Goal: Use online tool/utility: Utilize a website feature to perform a specific function

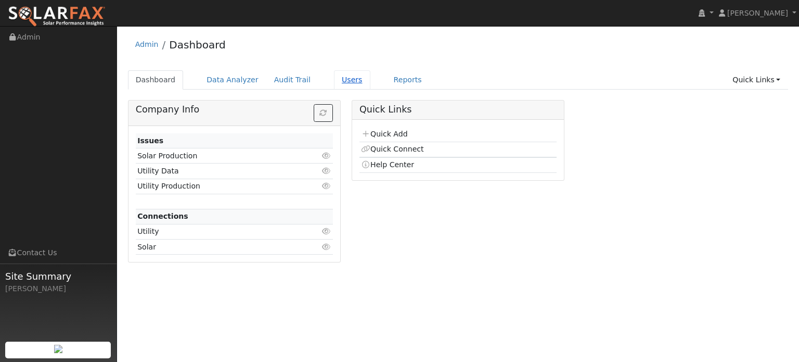
click at [334, 80] on link "Users" at bounding box center [352, 79] width 36 height 19
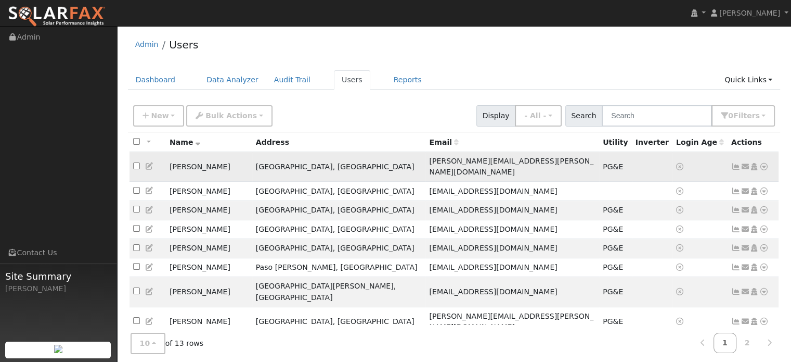
click at [765, 163] on icon at bounding box center [764, 166] width 9 height 7
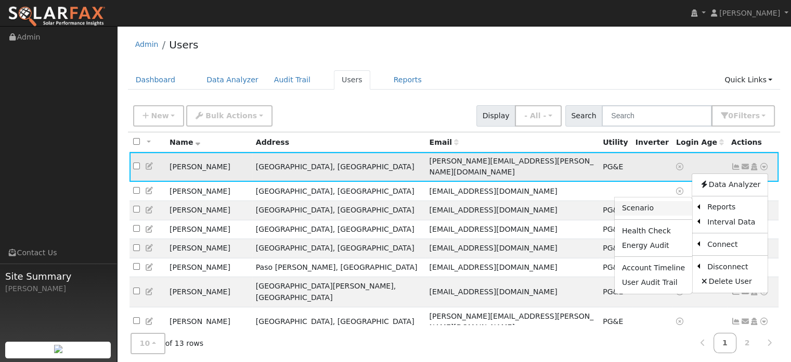
click at [648, 203] on link "Scenario" at bounding box center [654, 208] width 78 height 15
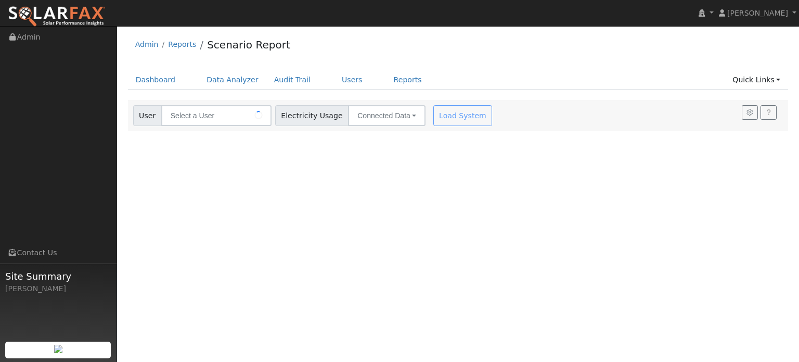
type input "[PERSON_NAME]"
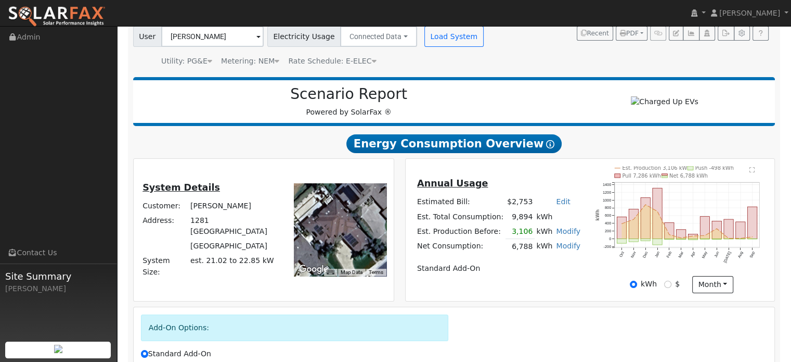
scroll to position [104, 0]
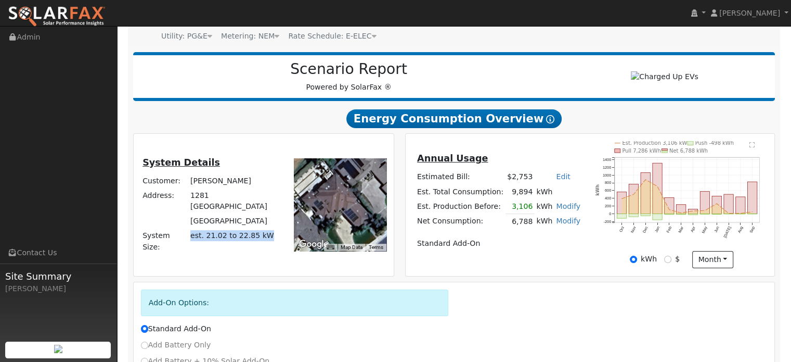
drag, startPoint x: 191, startPoint y: 237, endPoint x: 265, endPoint y: 239, distance: 73.4
click at [265, 239] on td "est. 21.02 to 22.85 kW" at bounding box center [233, 240] width 91 height 25
click at [264, 252] on div "System Details Customer: Joe Bonzi Address: 1281 Hanover Place San Luis Obispo,…" at bounding box center [263, 204] width 256 height 127
drag, startPoint x: 688, startPoint y: 212, endPoint x: 745, endPoint y: 113, distance: 114.4
click at [745, 113] on h2 "Energy Consumption Overview Show Help" at bounding box center [454, 118] width 643 height 19
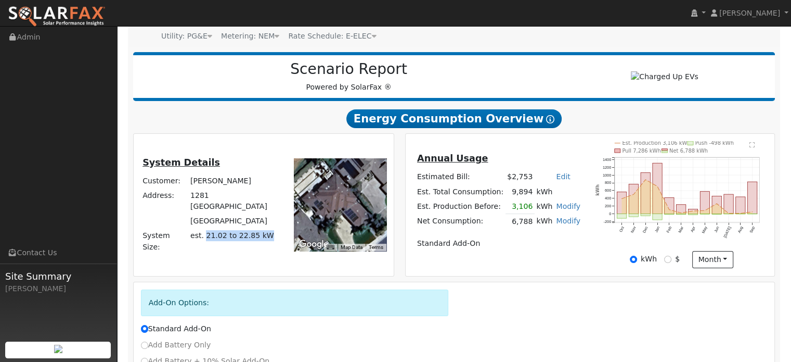
drag, startPoint x: 203, startPoint y: 233, endPoint x: 263, endPoint y: 235, distance: 59.9
click at [263, 235] on td "est. 21.02 to 22.85 kW" at bounding box center [233, 240] width 91 height 25
click at [264, 235] on td "est. 21.02 to 22.85 kW" at bounding box center [233, 240] width 91 height 25
drag, startPoint x: 262, startPoint y: 235, endPoint x: 202, endPoint y: 236, distance: 59.8
click at [202, 236] on td "est. 21.02 to 22.85 kW" at bounding box center [233, 240] width 91 height 25
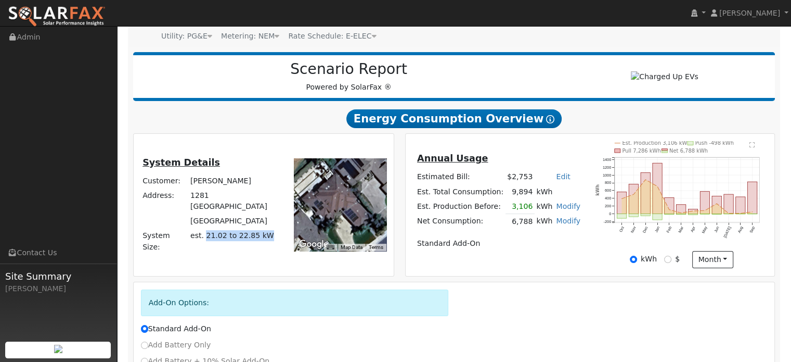
click at [202, 236] on span "est. 21.02 to 22.85 kW" at bounding box center [232, 235] width 84 height 8
drag, startPoint x: 203, startPoint y: 234, endPoint x: 258, endPoint y: 237, distance: 54.2
click at [258, 237] on span "est. 21.02 to 22.85 kW" at bounding box center [232, 235] width 84 height 8
click at [520, 238] on td "Standard Add-On" at bounding box center [498, 243] width 167 height 15
click at [562, 205] on link "Modify" at bounding box center [568, 206] width 24 height 8
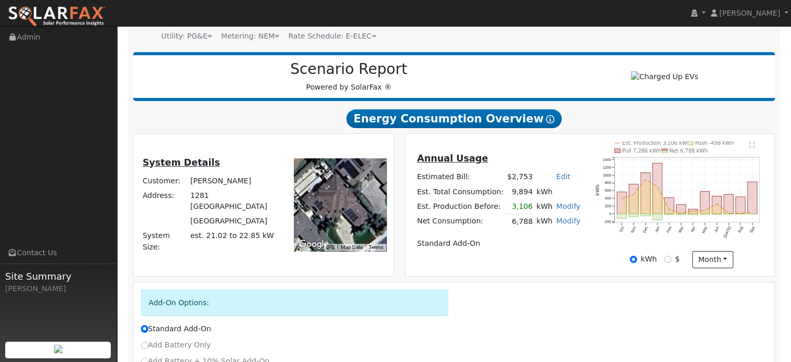
type input "3106"
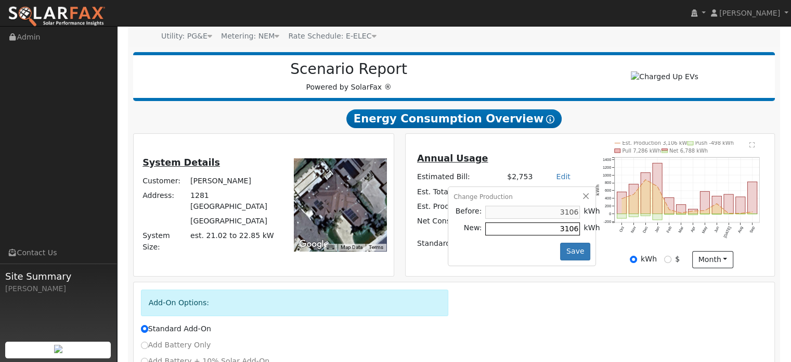
click at [536, 232] on input "3106" at bounding box center [532, 228] width 95 height 13
drag, startPoint x: 540, startPoint y: 228, endPoint x: 559, endPoint y: 227, distance: 19.8
click at [559, 227] on td "3106" at bounding box center [533, 229] width 98 height 17
click at [582, 195] on button "button" at bounding box center [586, 196] width 9 height 9
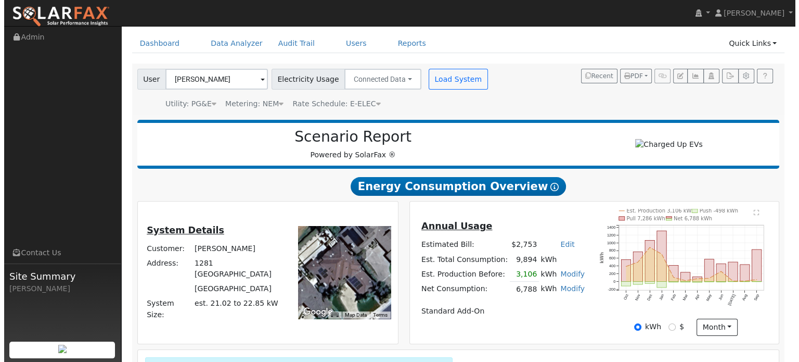
scroll to position [0, 0]
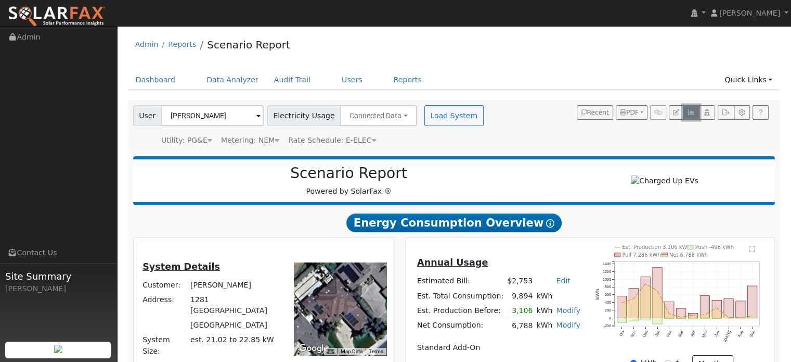
click at [691, 114] on icon "button" at bounding box center [691, 112] width 8 height 6
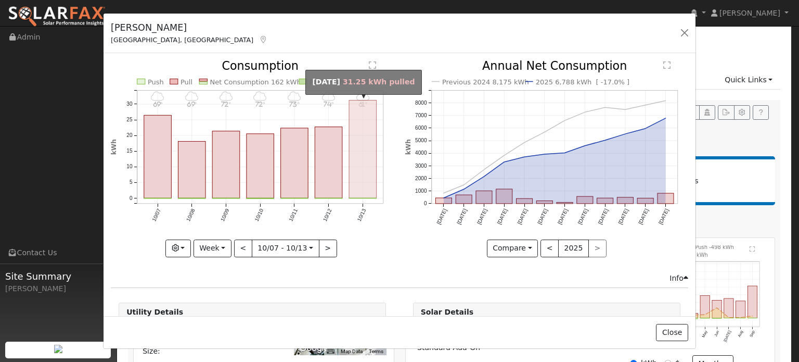
click at [354, 142] on rect "onclick=""" at bounding box center [363, 149] width 28 height 98
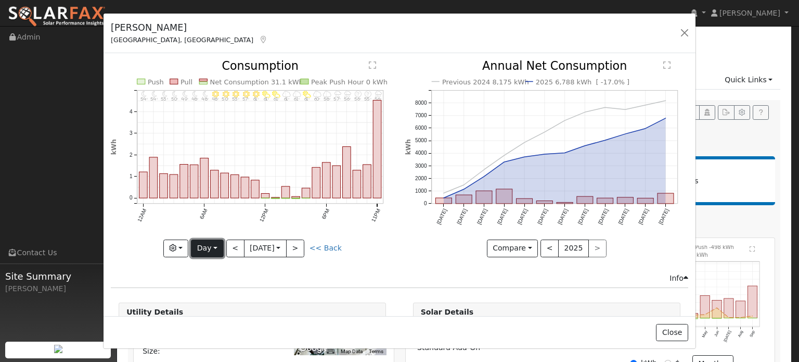
click at [198, 246] on button "Day" at bounding box center [207, 248] width 32 height 18
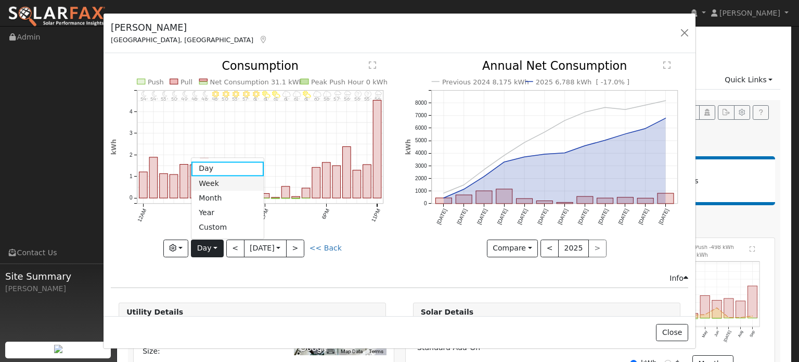
click at [204, 178] on link "Week" at bounding box center [227, 183] width 72 height 15
type input "2025-10-07"
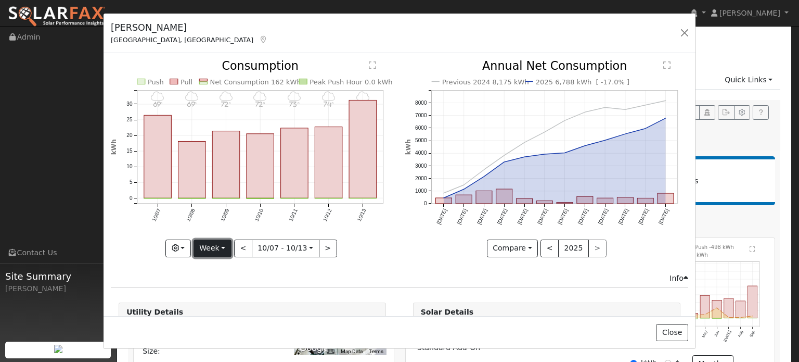
click at [209, 246] on button "Week" at bounding box center [213, 248] width 38 height 18
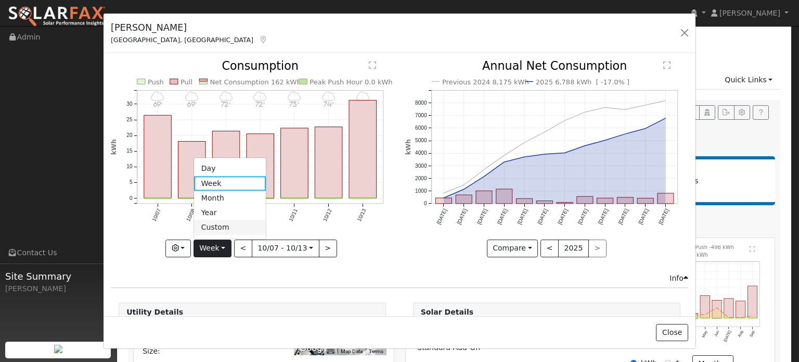
click at [220, 225] on link "Custom" at bounding box center [230, 227] width 72 height 15
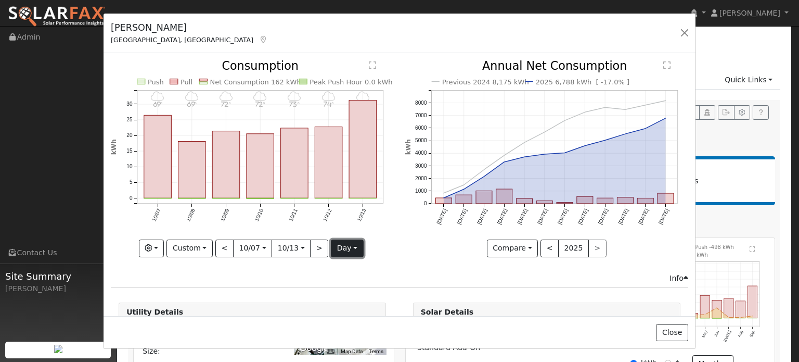
click at [344, 248] on button "day" at bounding box center [347, 248] width 32 height 18
click at [350, 263] on link "Hour" at bounding box center [367, 269] width 72 height 15
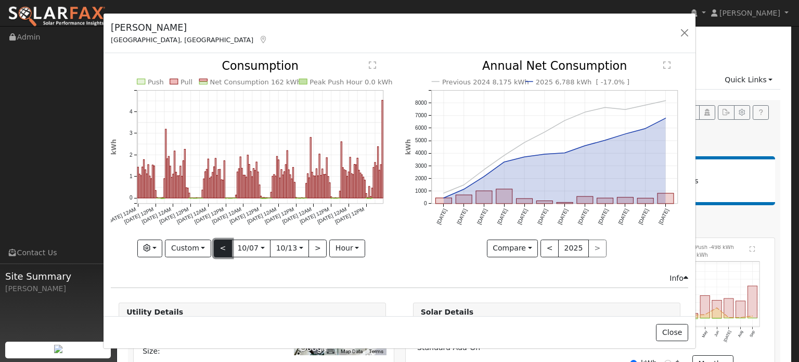
click at [220, 244] on button "<" at bounding box center [223, 248] width 18 height 18
type input "2025-09-30"
type input "2025-10-06"
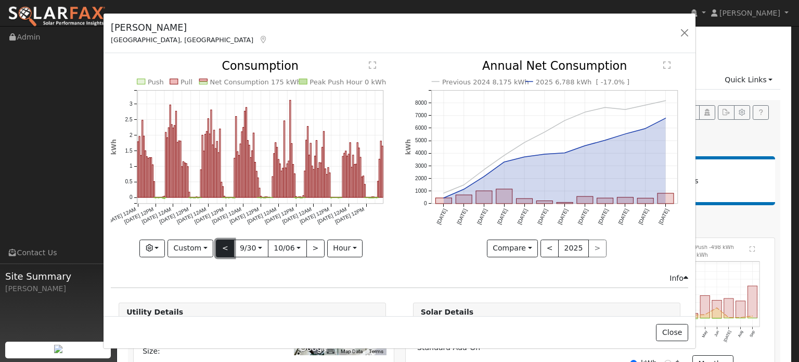
click at [225, 246] on button "<" at bounding box center [225, 248] width 18 height 18
type input "2025-09-23"
type input "2025-09-29"
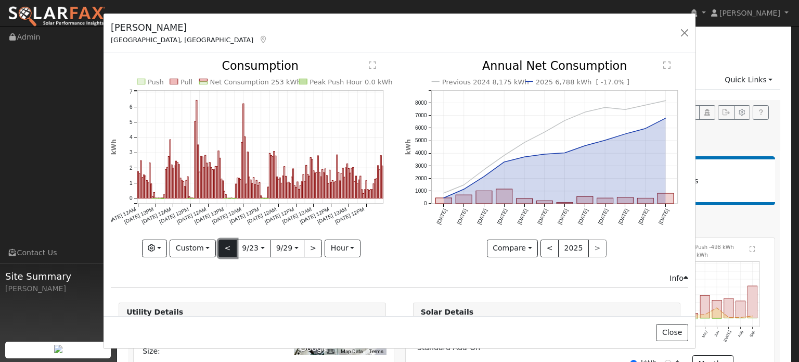
click at [225, 248] on button "<" at bounding box center [228, 248] width 18 height 18
type input "2025-09-16"
type input "2025-09-22"
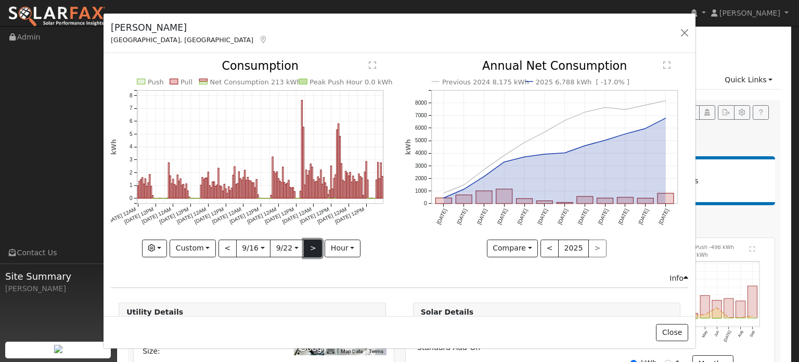
click at [308, 246] on button ">" at bounding box center [313, 248] width 18 height 18
type input "2025-09-23"
type input "2025-09-29"
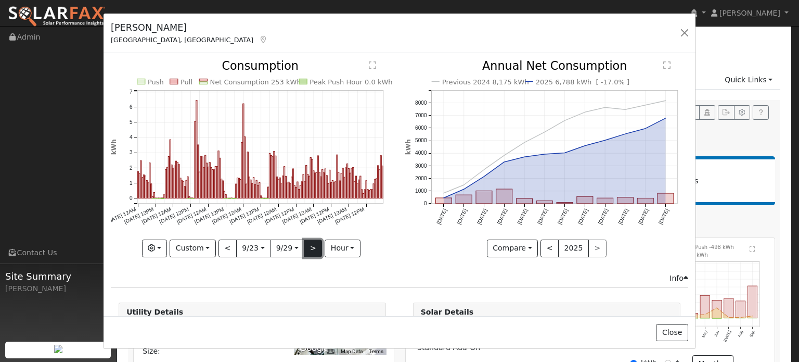
click at [306, 241] on button ">" at bounding box center [313, 248] width 18 height 18
type input "2025-09-30"
type input "2025-10-06"
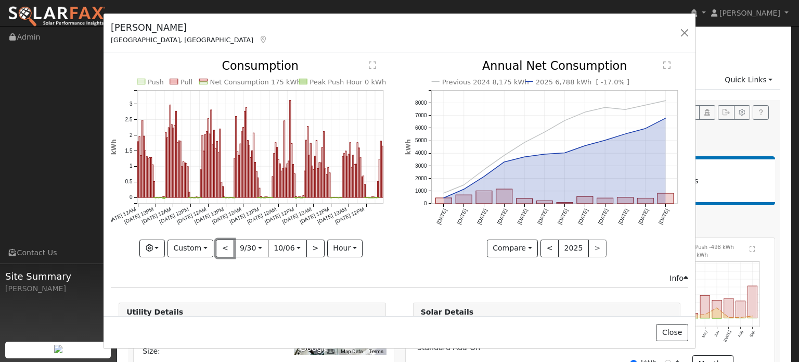
click at [223, 241] on button "<" at bounding box center [225, 248] width 18 height 18
type input "2025-09-23"
type input "2025-09-29"
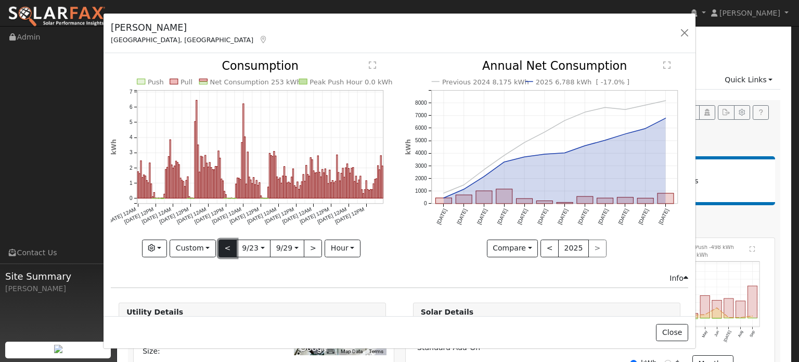
click at [227, 247] on button "<" at bounding box center [228, 248] width 18 height 18
type input "2025-09-16"
type input "2025-09-22"
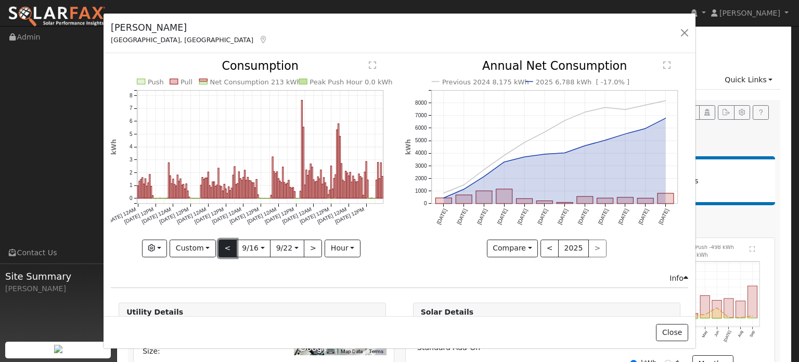
click at [226, 246] on button "<" at bounding box center [228, 248] width 18 height 18
type input "2025-09-09"
type input "2025-09-15"
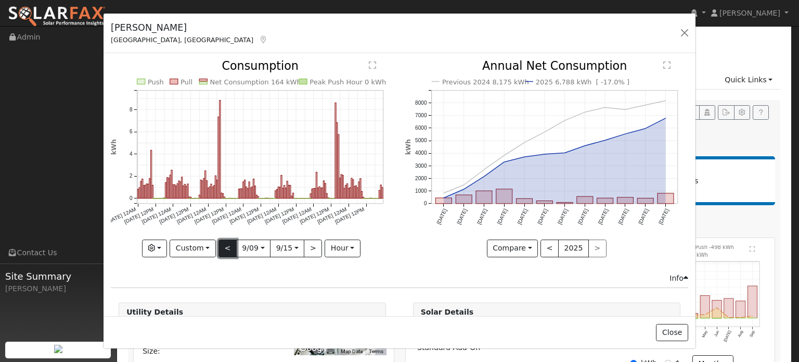
click at [226, 246] on button "<" at bounding box center [228, 248] width 18 height 18
type input "2025-09-02"
type input "2025-09-08"
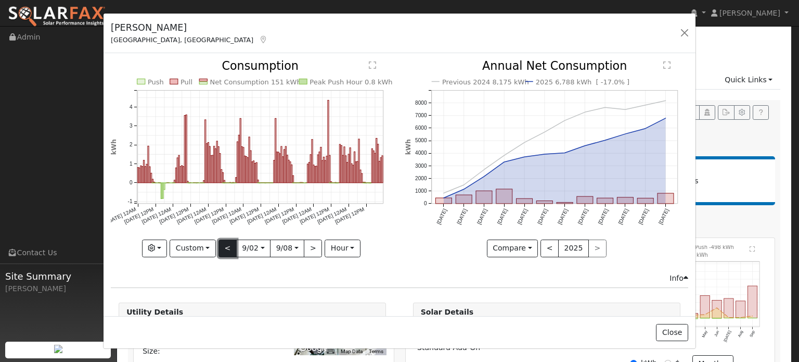
click at [223, 248] on button "<" at bounding box center [228, 248] width 18 height 18
type input "2025-08-26"
type input "2025-09-01"
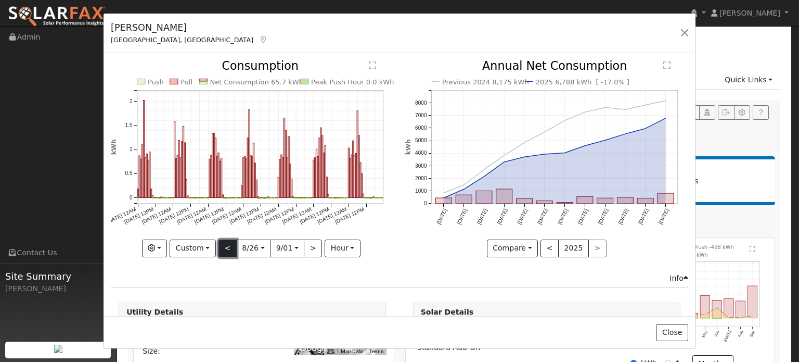
click at [223, 248] on button "<" at bounding box center [228, 248] width 18 height 18
type input "2025-08-19"
type input "2025-08-25"
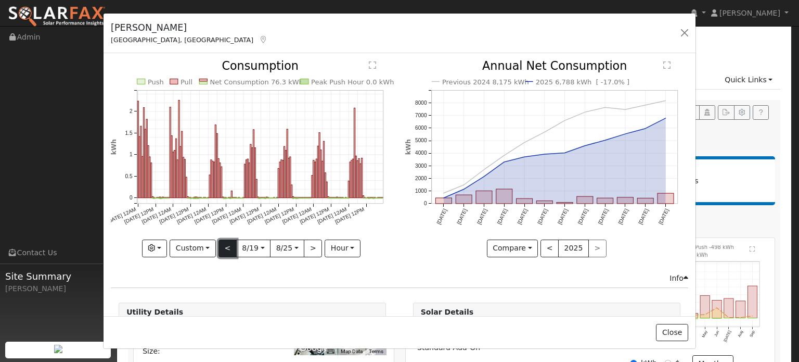
click at [223, 248] on button "<" at bounding box center [228, 248] width 18 height 18
type input "2025-08-12"
type input "2025-08-18"
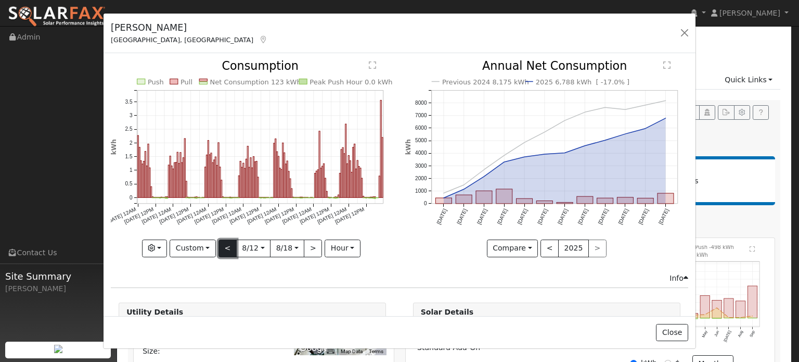
click at [223, 245] on button "<" at bounding box center [228, 248] width 18 height 18
type input "2025-08-05"
type input "2025-08-11"
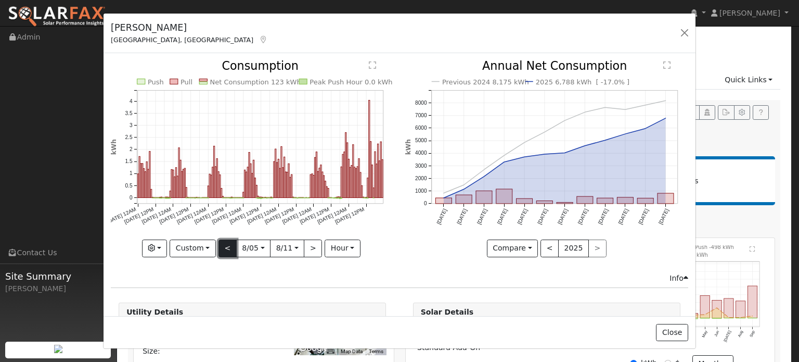
click at [223, 245] on button "<" at bounding box center [228, 248] width 18 height 18
type input "2025-07-29"
type input "2025-08-04"
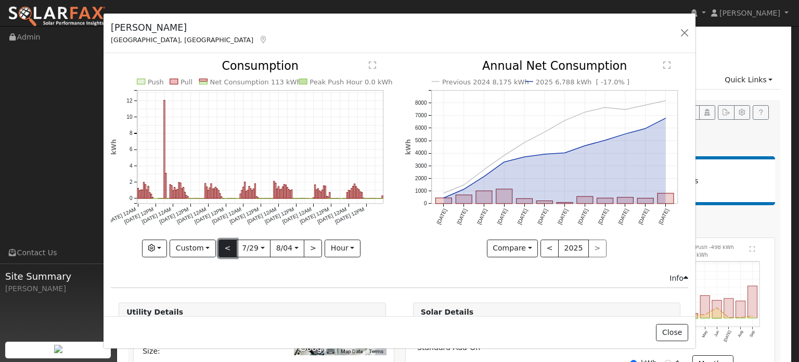
click at [223, 245] on button "<" at bounding box center [228, 248] width 18 height 18
type input "2025-07-22"
type input "2025-07-28"
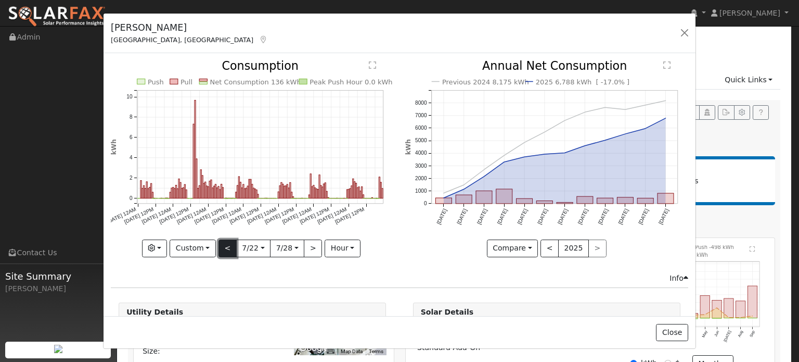
click at [227, 247] on button "<" at bounding box center [228, 248] width 18 height 18
type input "2025-07-15"
type input "2025-07-21"
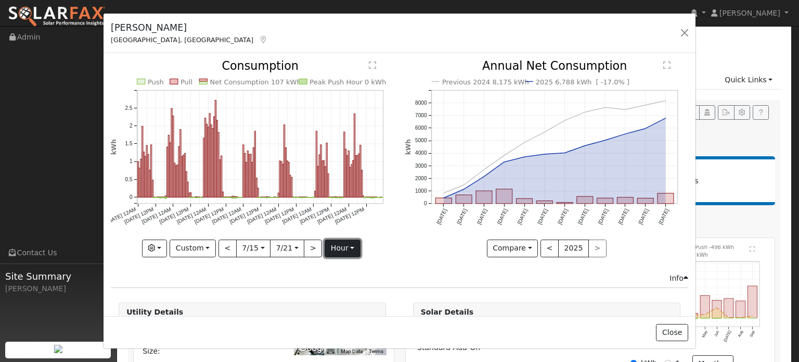
click at [340, 245] on button "hour" at bounding box center [343, 248] width 36 height 18
click at [371, 241] on icon "Push Pull Net Consumption 107 kWh Peak Push Hour 0 kWh 7/15 12AM 7/15 12PM 7/16…" at bounding box center [252, 155] width 283 height 190
click at [187, 240] on button "Custom" at bounding box center [193, 248] width 46 height 18
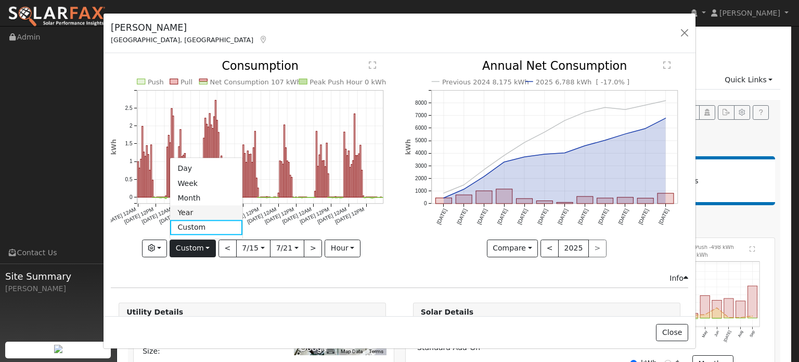
click at [198, 208] on link "Year" at bounding box center [206, 213] width 72 height 15
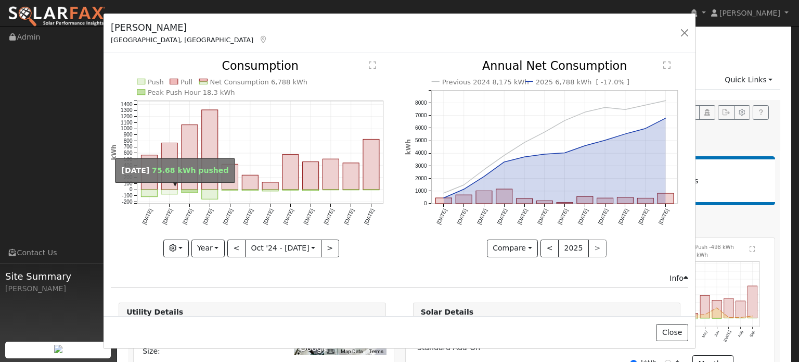
click at [169, 191] on rect "onclick=""" at bounding box center [169, 192] width 16 height 5
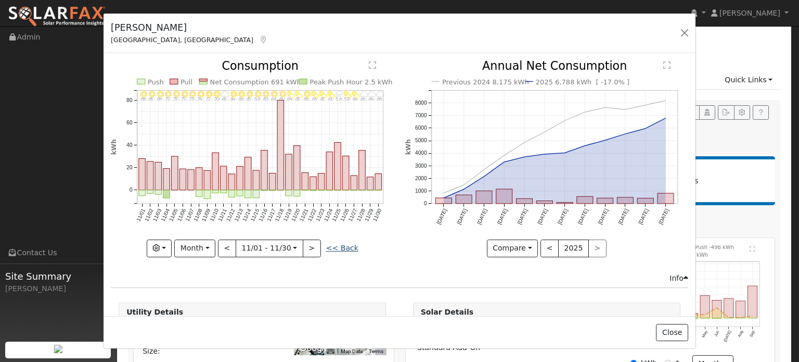
click at [336, 246] on link "<< Back" at bounding box center [342, 247] width 32 height 8
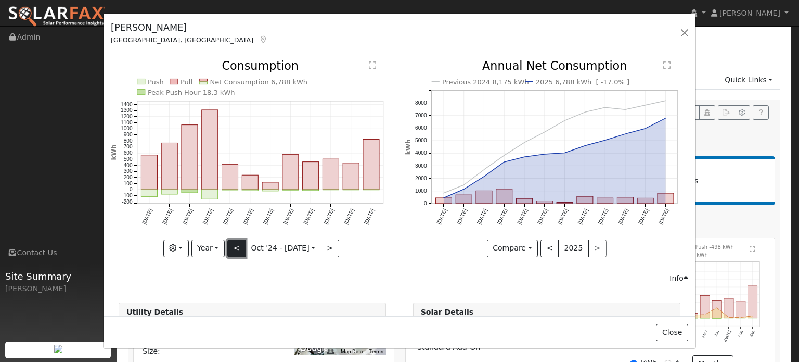
click at [235, 245] on button "<" at bounding box center [236, 248] width 18 height 18
type input "2023-10-01"
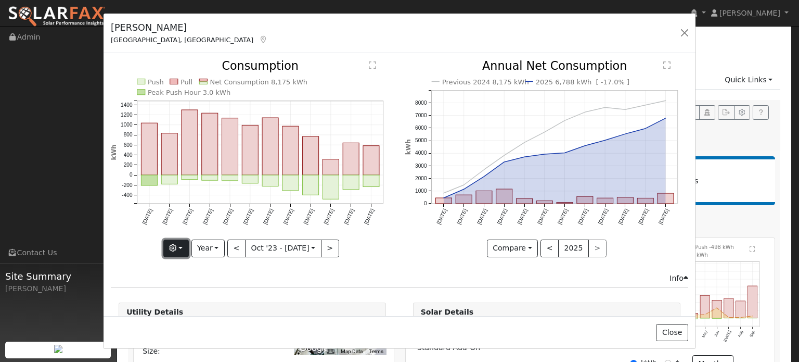
click at [182, 243] on button "button" at bounding box center [175, 248] width 25 height 18
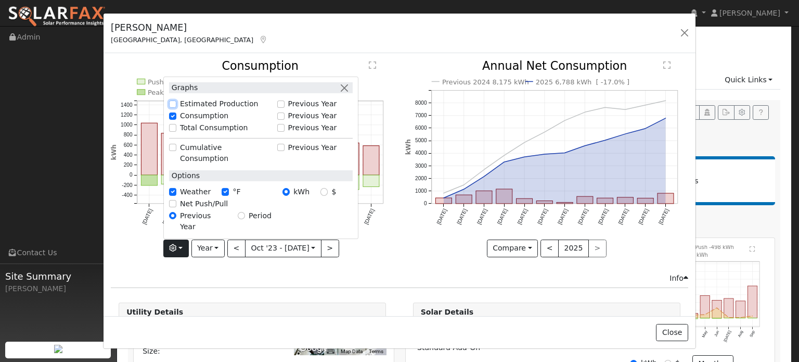
click at [174, 108] on input "Estimated Production" at bounding box center [172, 103] width 7 height 7
checkbox input "true"
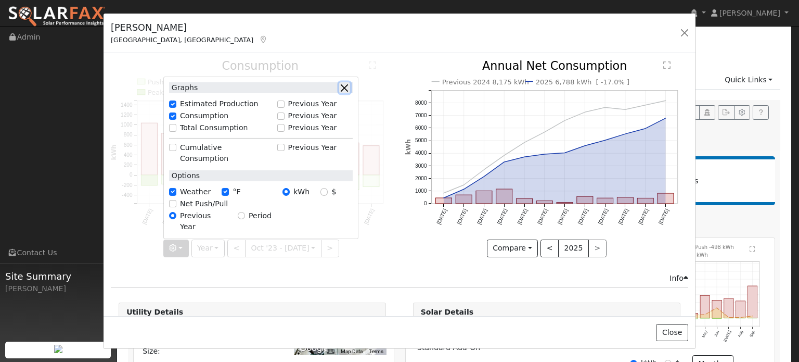
click at [348, 93] on button "button" at bounding box center [344, 87] width 11 height 11
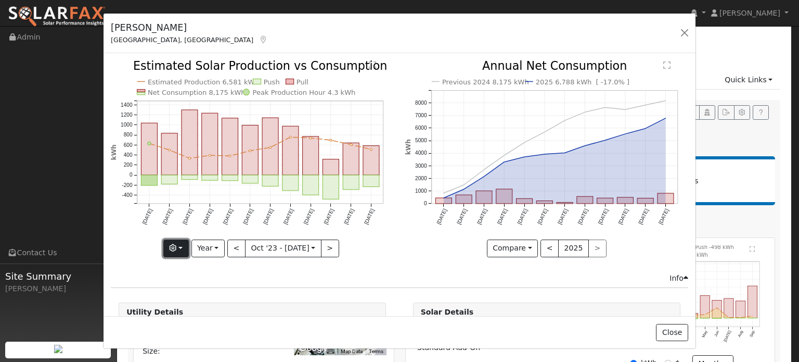
click at [177, 249] on button "button" at bounding box center [175, 248] width 25 height 18
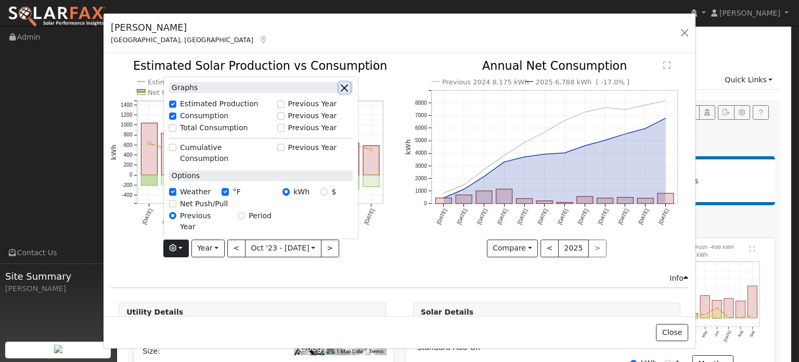
click at [347, 93] on button "button" at bounding box center [344, 87] width 11 height 11
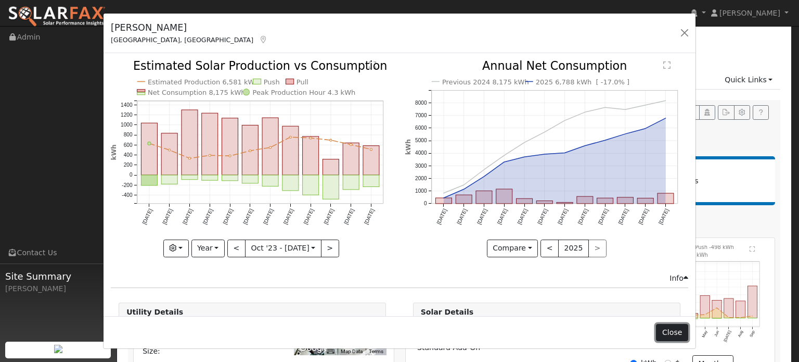
click at [664, 330] on button "Close" at bounding box center [672, 333] width 32 height 18
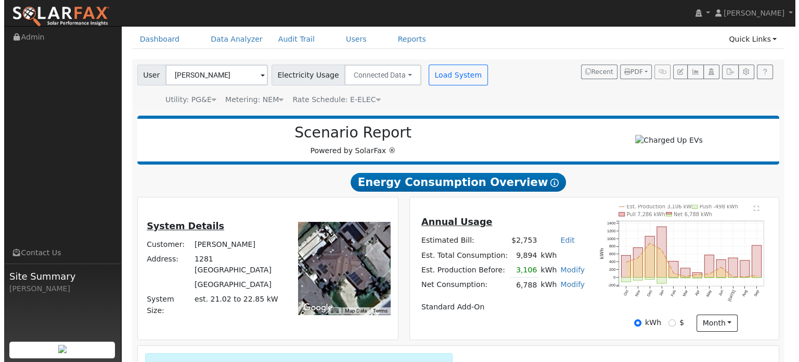
scroll to position [52, 0]
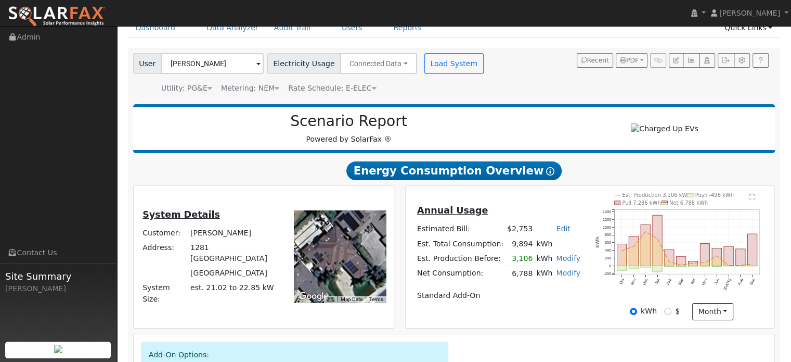
click at [751, 195] on text "" at bounding box center [753, 197] width 6 height 6
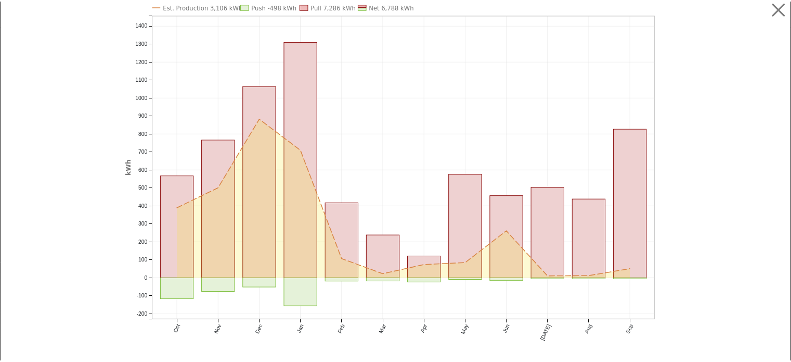
scroll to position [0, 0]
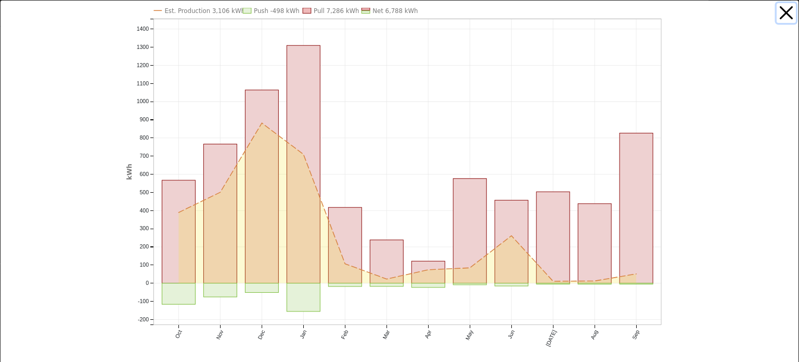
click at [778, 16] on button "button" at bounding box center [787, 13] width 20 height 20
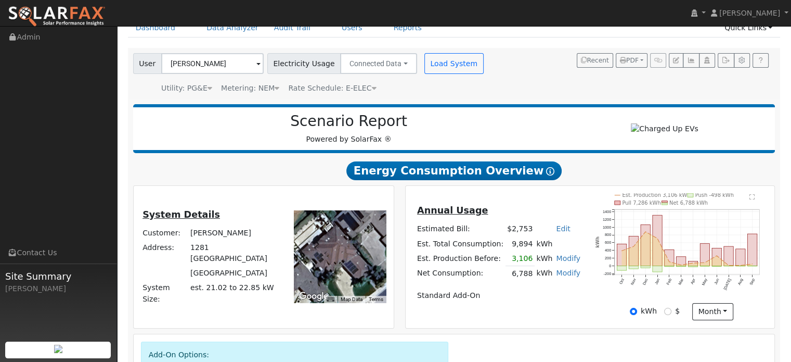
click at [559, 275] on link "Modify" at bounding box center [568, 272] width 24 height 8
click at [528, 310] on link "Remove Existing Solar System" at bounding box center [507, 312] width 126 height 15
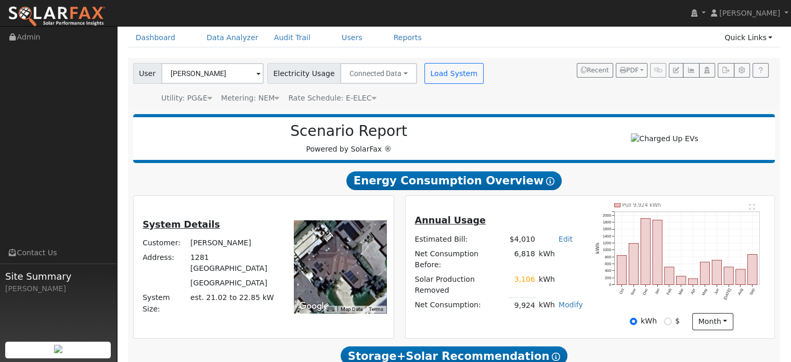
scroll to position [52, 0]
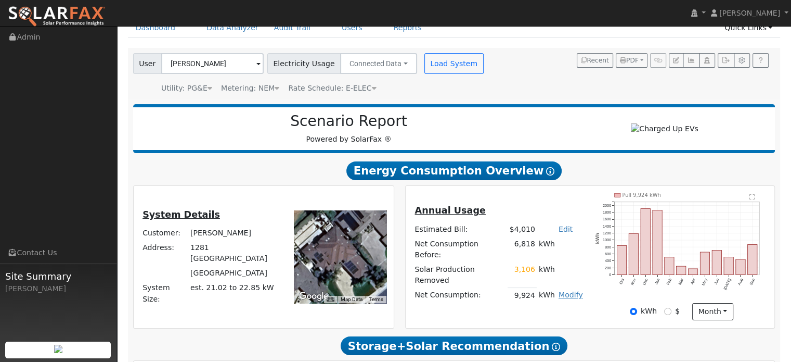
click at [566, 290] on link "Modify" at bounding box center [571, 294] width 24 height 8
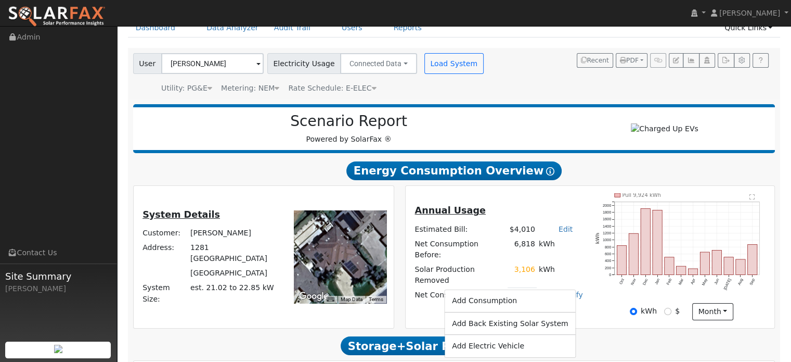
scroll to position [156, 0]
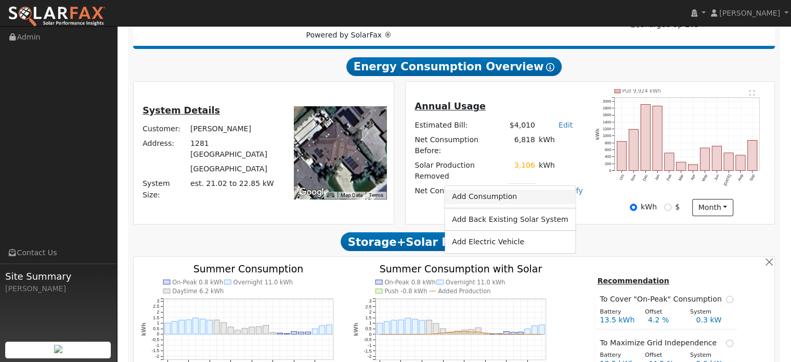
click at [495, 197] on link "Add Consumption" at bounding box center [510, 196] width 131 height 15
type input "9924"
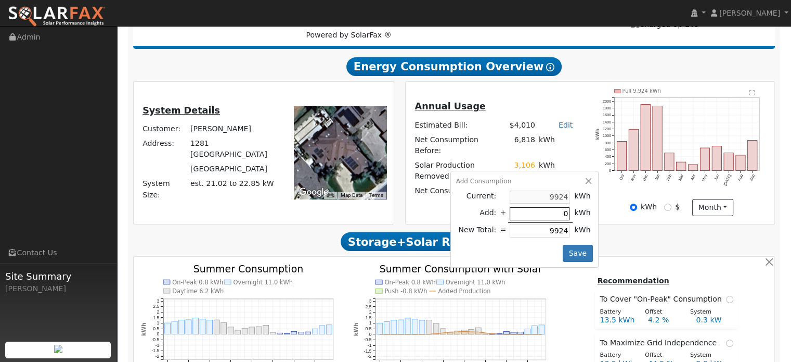
type input "1"
type input "9925"
type input "12"
type input "9936"
type input "120"
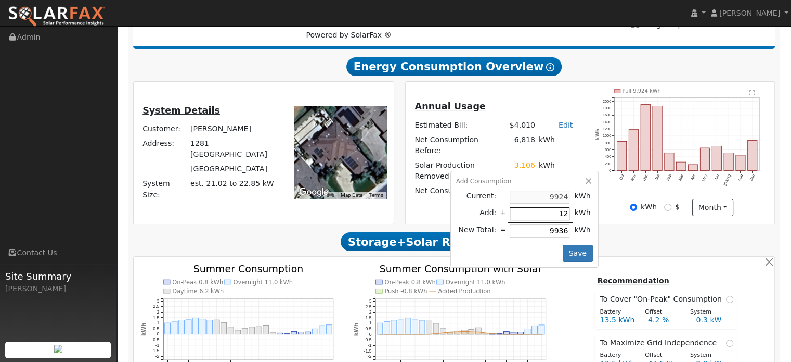
type input "10044"
type input "1200"
type input "11124"
type input "12000"
type input "21924"
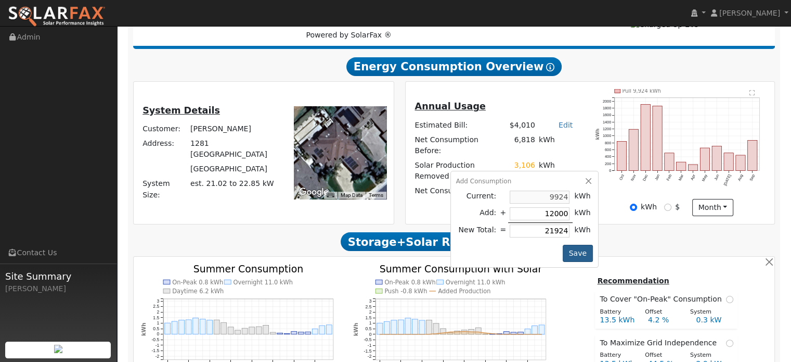
type input "12000"
click at [571, 245] on button "Save" at bounding box center [578, 254] width 30 height 18
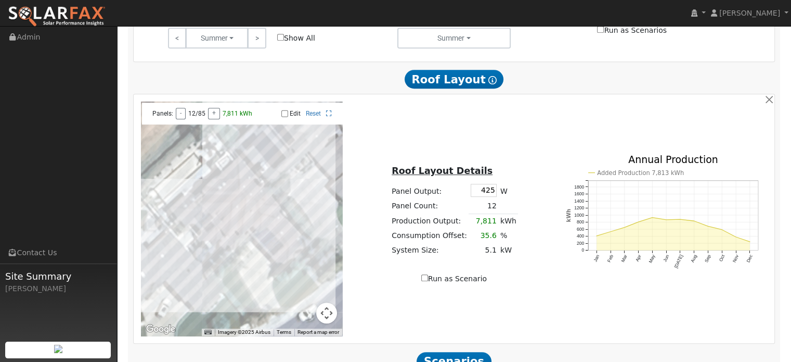
scroll to position [630, 0]
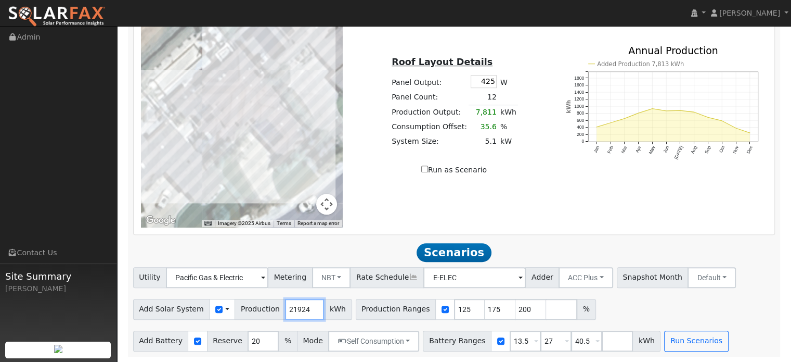
drag, startPoint x: 296, startPoint y: 307, endPoint x: 272, endPoint y: 307, distance: 23.9
click at [272, 307] on div "Add Solar System Use CSV Data Production 21924 kWh" at bounding box center [242, 309] width 219 height 21
type input "25000"
click at [258, 293] on div "Utility Pacific Gas & Electric Metering NBT NEM NBT Rate Schedule E-ELEC Adder …" at bounding box center [453, 309] width 653 height 84
click at [442, 307] on input "checkbox" at bounding box center [445, 308] width 7 height 7
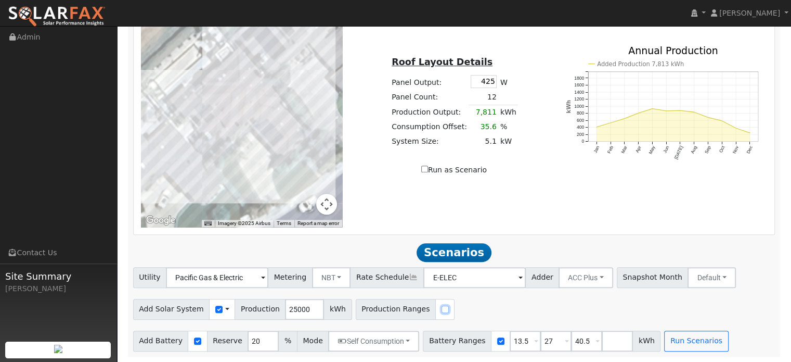
click at [442, 309] on input "checkbox" at bounding box center [445, 308] width 7 height 7
checkbox input "true"
drag, startPoint x: 448, startPoint y: 309, endPoint x: 434, endPoint y: 309, distance: 14.1
click at [454, 309] on input "125" at bounding box center [469, 309] width 31 height 21
type input "100"
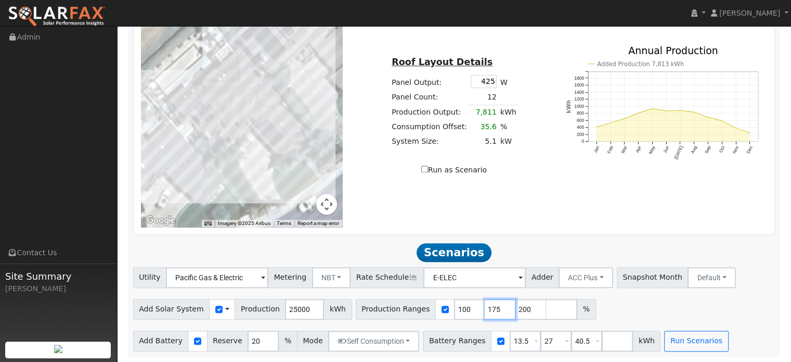
drag, startPoint x: 479, startPoint y: 309, endPoint x: 466, endPoint y: 310, distance: 13.0
click at [485, 310] on input "175" at bounding box center [500, 309] width 31 height 21
type input "200"
drag, startPoint x: 480, startPoint y: 307, endPoint x: 454, endPoint y: 303, distance: 26.3
click at [456, 303] on div "Production Ranges 100 200 %" at bounding box center [461, 309] width 210 height 21
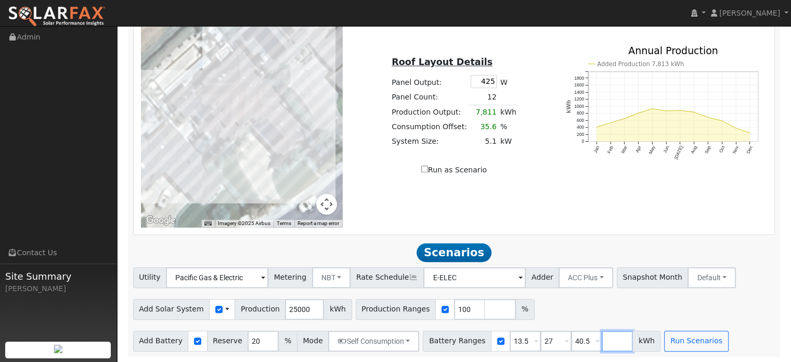
click at [602, 341] on input "number" at bounding box center [617, 340] width 31 height 21
type input "54"
click at [582, 310] on div "Add Solar System Use CSV Data Production 25000 kWh Production Ranges 100 %" at bounding box center [454, 307] width 646 height 24
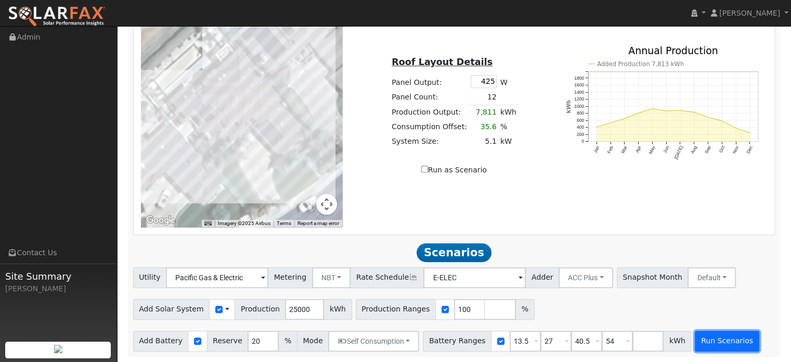
click at [705, 341] on button "Run Scenarios" at bounding box center [727, 340] width 64 height 21
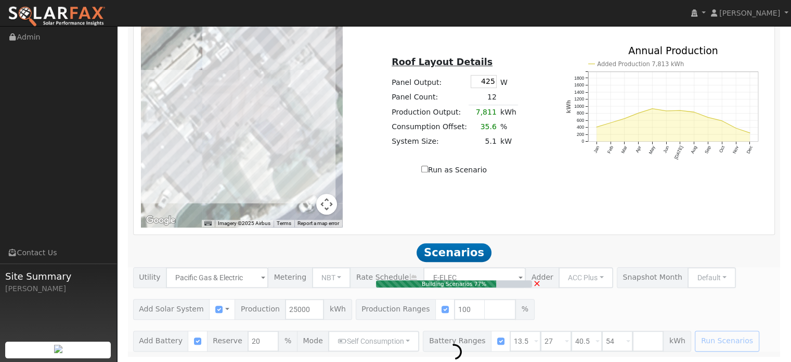
type input "16.7"
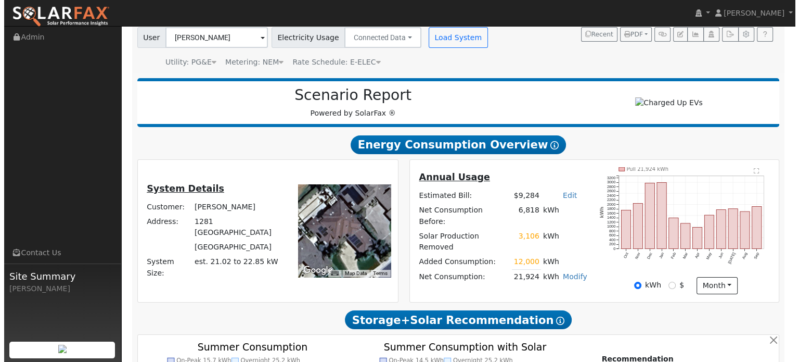
scroll to position [0, 0]
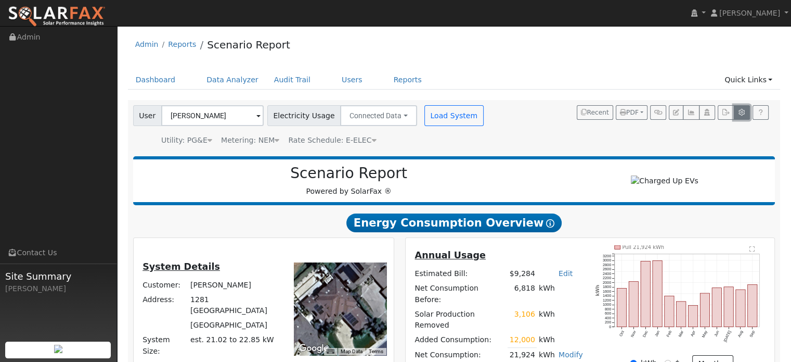
click at [741, 112] on icon "button" at bounding box center [742, 112] width 8 height 6
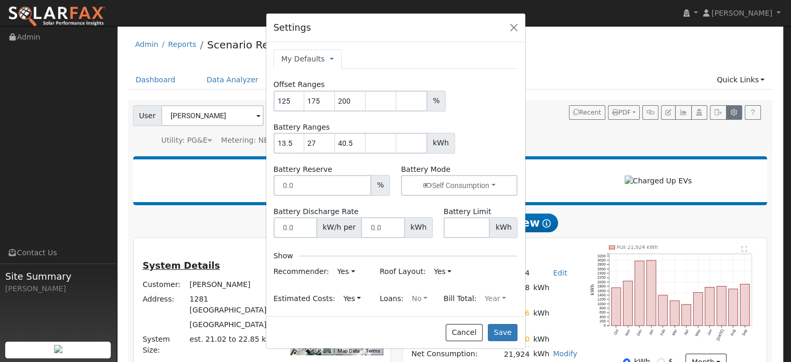
type input "125"
type input "175"
type input "200"
type input "13.5"
type input "27"
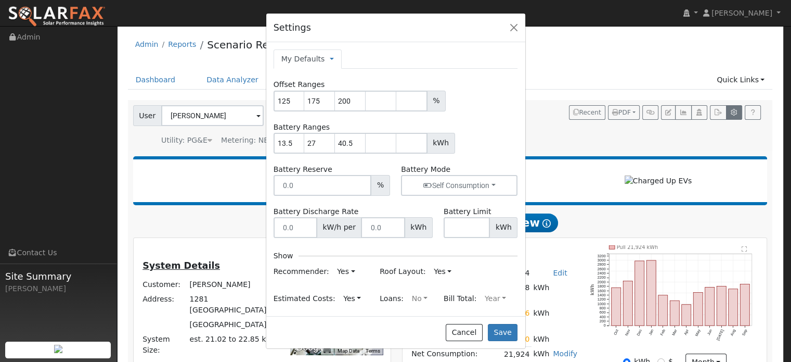
type input "40.5"
type input "20"
type input "11.5"
type input "13.5"
type input "425"
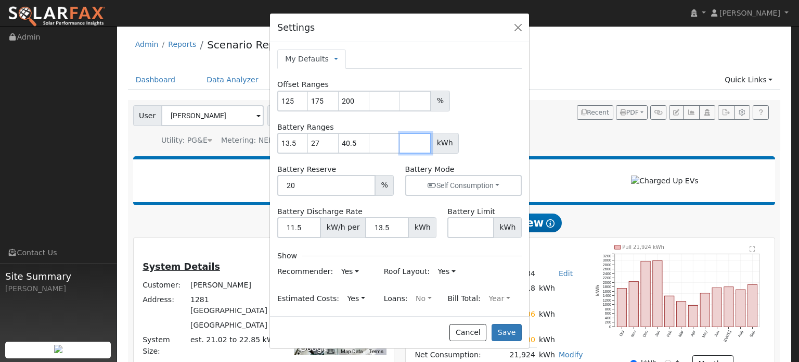
click at [412, 144] on input "number" at bounding box center [415, 143] width 31 height 21
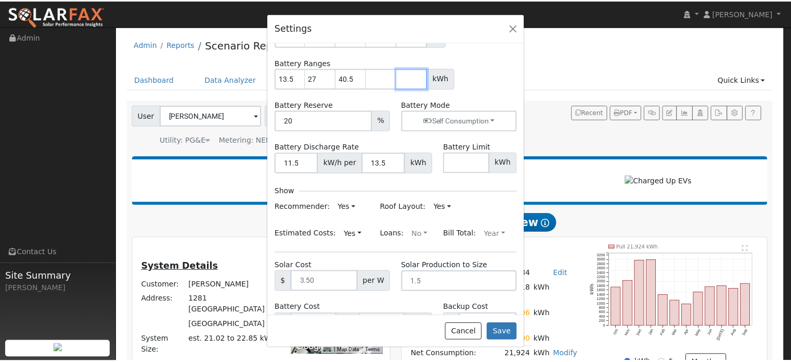
scroll to position [38, 0]
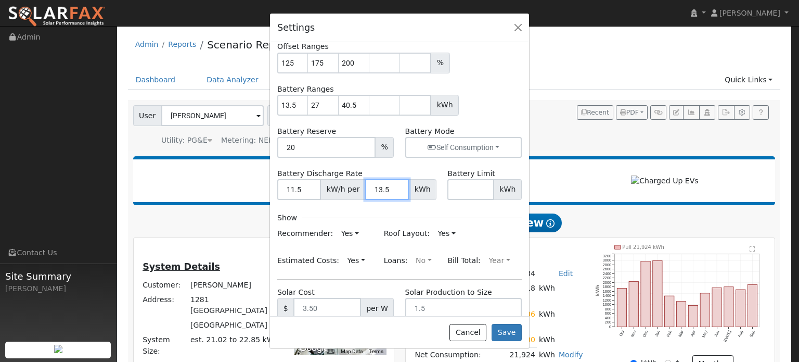
drag, startPoint x: 384, startPoint y: 188, endPoint x: 366, endPoint y: 186, distance: 18.4
click at [366, 186] on input "13.5" at bounding box center [387, 189] width 44 height 21
type input "27"
click at [368, 210] on div "Show" at bounding box center [399, 217] width 245 height 15
click at [506, 331] on button "Save" at bounding box center [507, 333] width 30 height 18
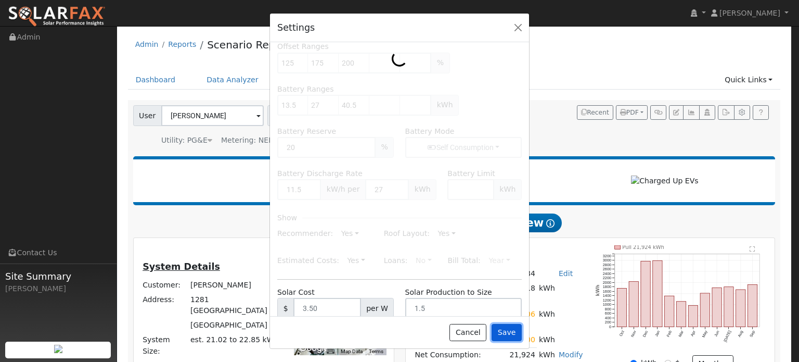
type input "125"
type input "175"
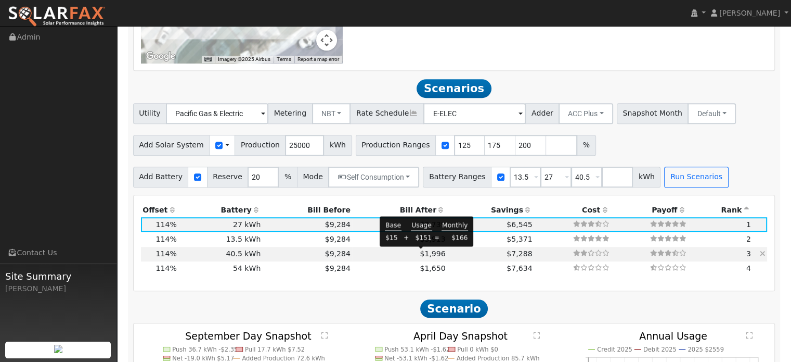
scroll to position [780, 0]
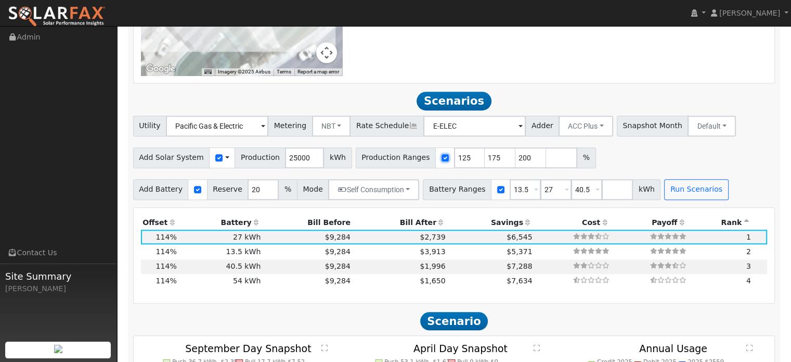
click at [442, 158] on input "checkbox" at bounding box center [445, 157] width 7 height 7
checkbox input "true"
click at [454, 157] on input "125" at bounding box center [469, 157] width 31 height 21
type input "100"
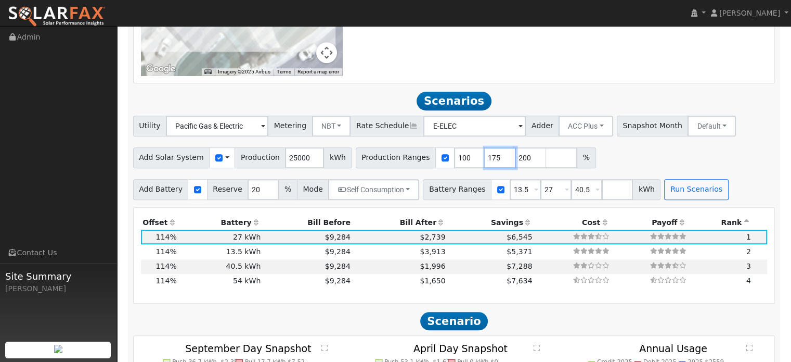
drag, startPoint x: 481, startPoint y: 157, endPoint x: 465, endPoint y: 157, distance: 16.7
click at [485, 157] on input "175" at bounding box center [500, 157] width 31 height 21
type input "200"
drag, startPoint x: 479, startPoint y: 154, endPoint x: 465, endPoint y: 155, distance: 14.1
click at [485, 155] on input "200" at bounding box center [500, 157] width 31 height 21
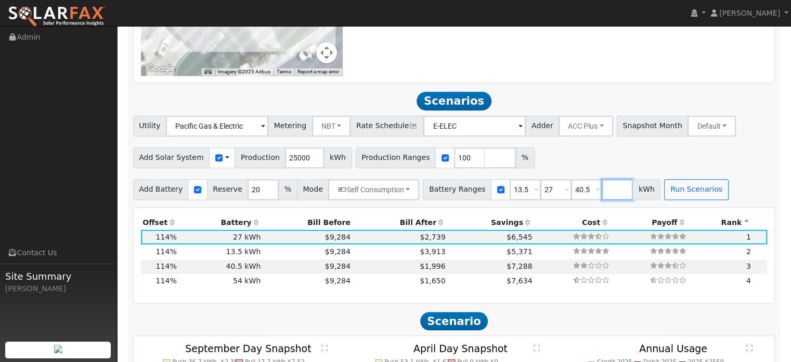
click at [602, 191] on input "number" at bounding box center [617, 189] width 31 height 21
type input "54"
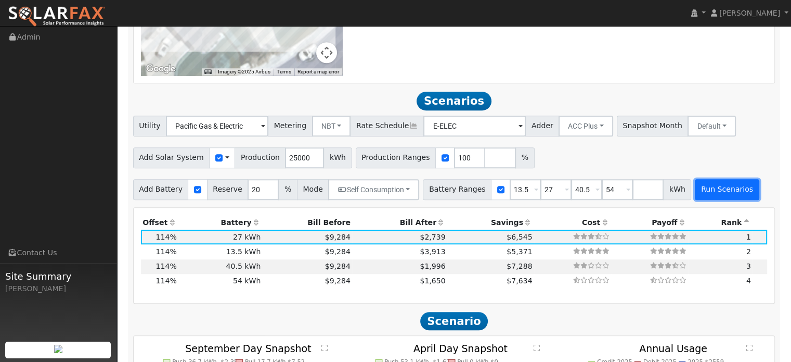
click at [695, 191] on button "Run Scenarios" at bounding box center [727, 189] width 64 height 21
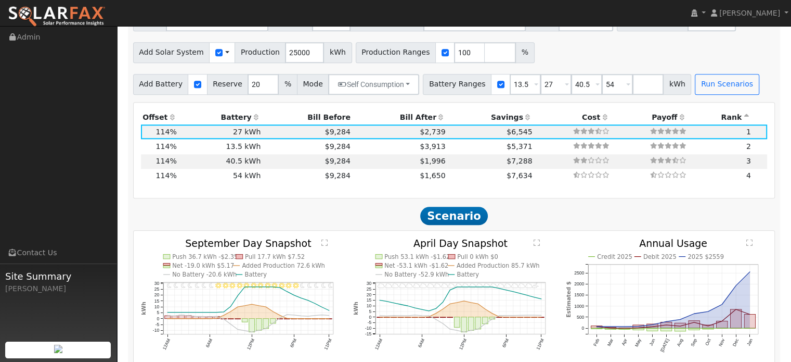
scroll to position [892, 0]
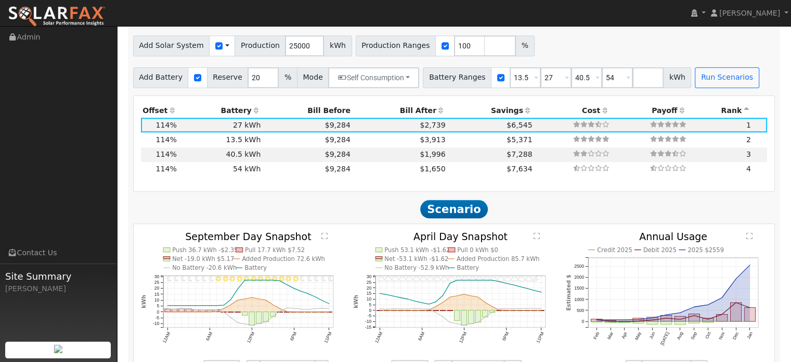
click at [242, 109] on th "Battery" at bounding box center [220, 110] width 84 height 15
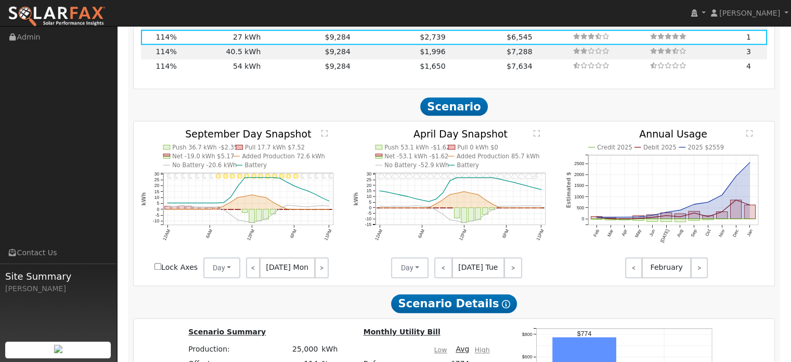
scroll to position [944, 0]
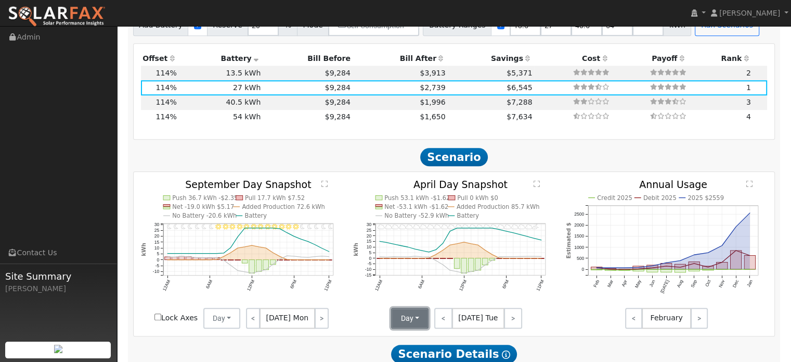
click at [417, 318] on button "Day" at bounding box center [409, 317] width 37 height 21
click at [415, 294] on link "Month Average" at bounding box center [428, 295] width 72 height 15
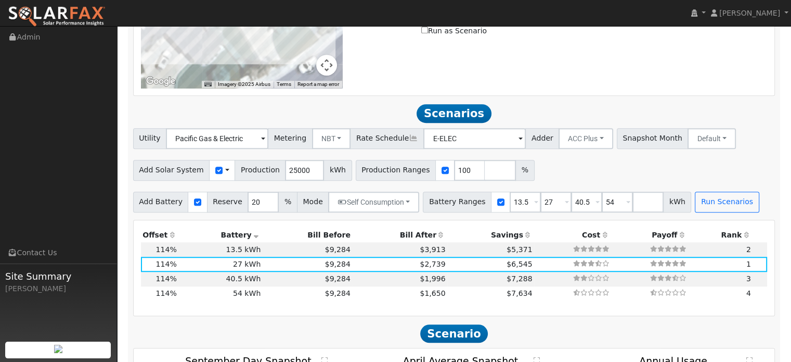
scroll to position [788, 0]
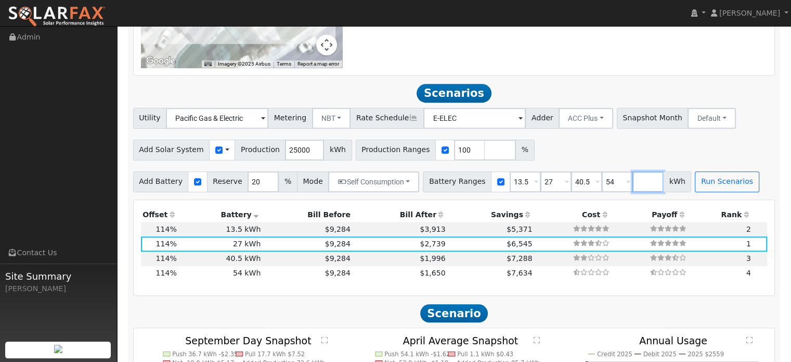
click at [633, 181] on input "number" at bounding box center [648, 181] width 31 height 21
type input "0"
click at [485, 149] on input "number" at bounding box center [500, 149] width 31 height 21
type input "0"
type input "13.5"
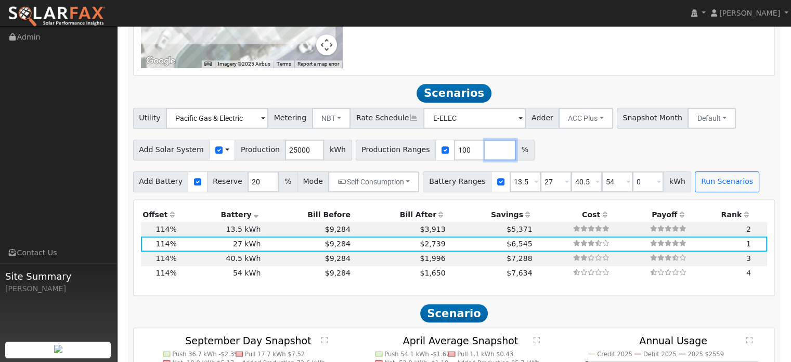
type input "27"
type input "40.5"
type input "54"
type input "0"
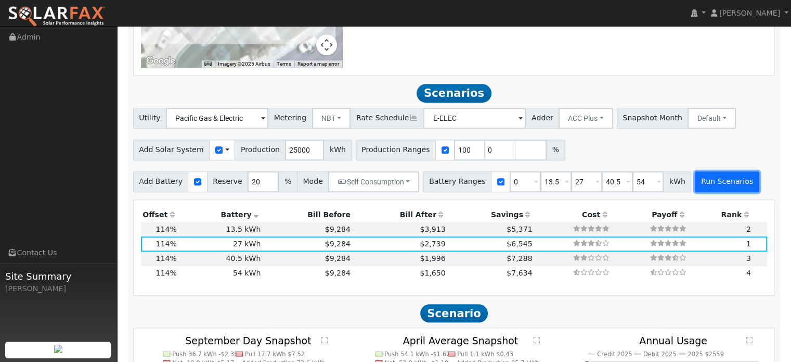
type input "0"
type input "100"
click at [703, 181] on button "Run Scenarios" at bounding box center [727, 181] width 64 height 21
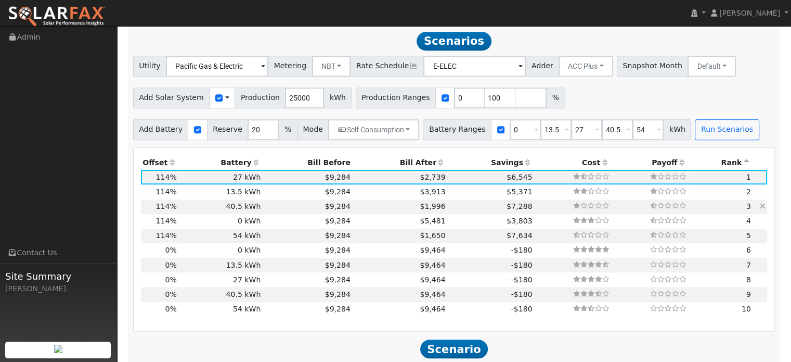
scroll to position [892, 0]
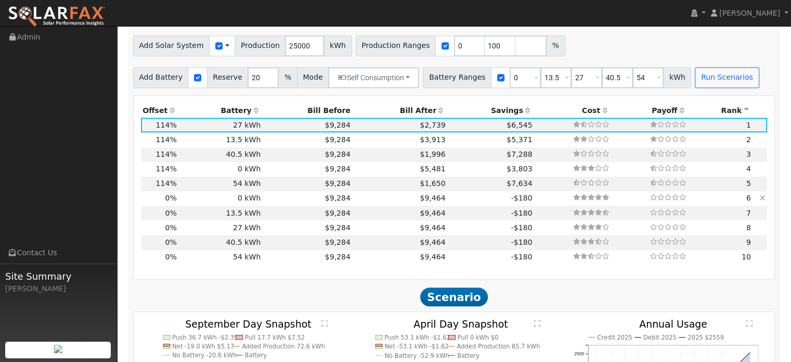
click at [242, 198] on td "0 kWh" at bounding box center [220, 198] width 84 height 15
type input "0.0"
type input "$0"
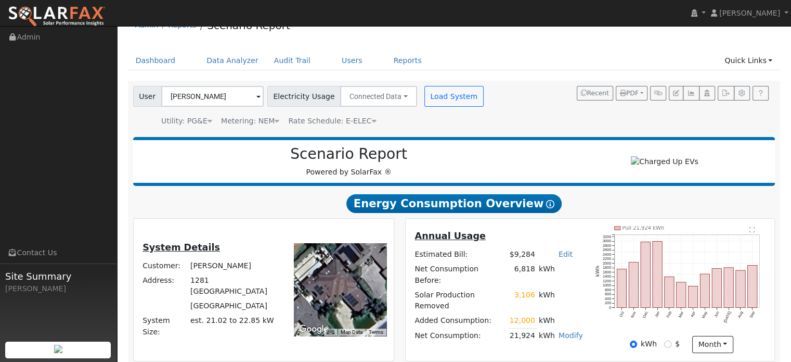
scroll to position [0, 0]
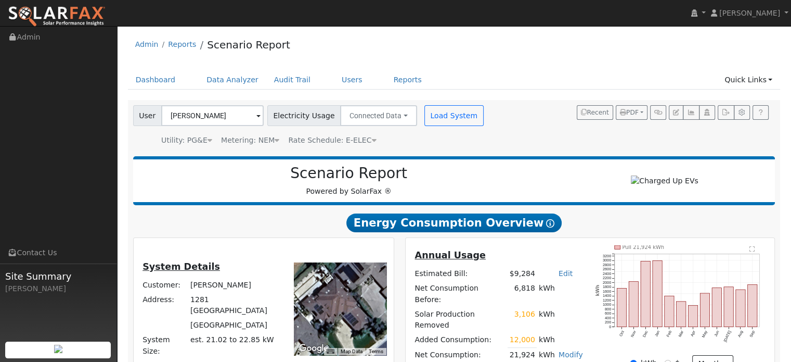
click at [256, 116] on span at bounding box center [258, 116] width 4 height 12
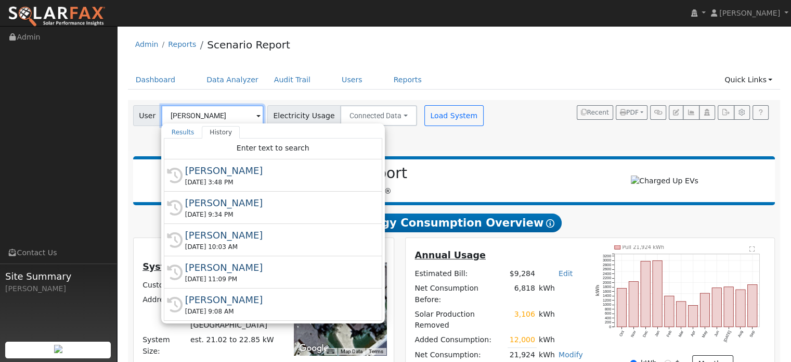
click at [208, 114] on input "Joe Bonzi" at bounding box center [212, 115] width 102 height 21
drag, startPoint x: 207, startPoint y: 114, endPoint x: 160, endPoint y: 114, distance: 46.8
click at [161, 114] on input "Joe Bonzi" at bounding box center [212, 115] width 102 height 21
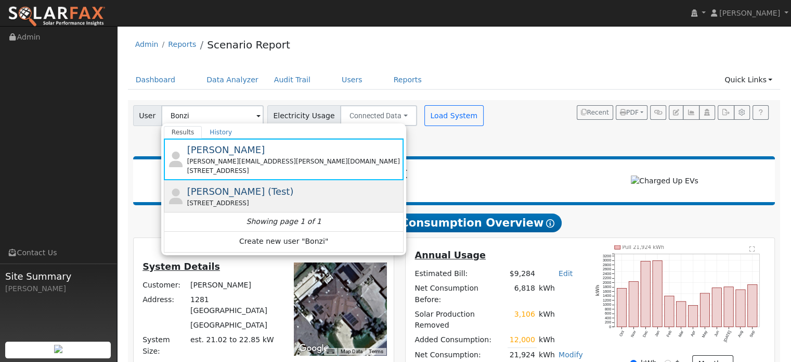
click at [226, 195] on span "Joe Bonzi (Test)" at bounding box center [240, 191] width 107 height 11
type input "Joe Bonzi (Test)"
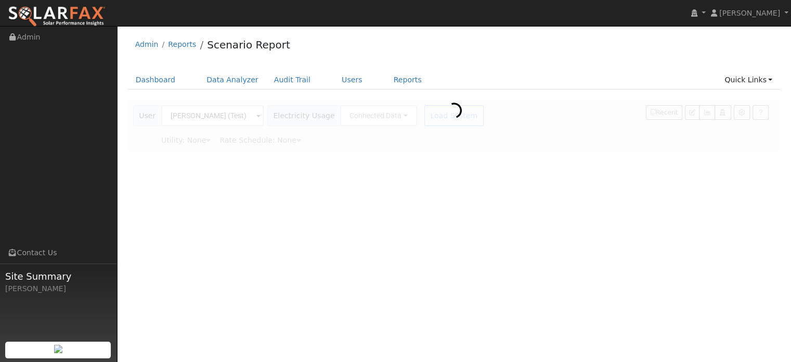
type input "Pacific Gas & Electric"
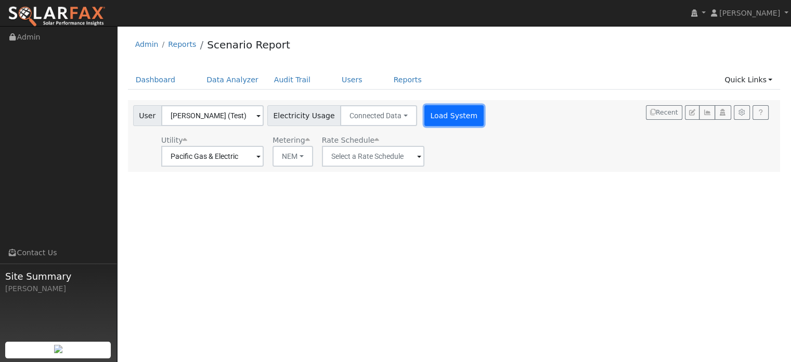
click at [427, 115] on button "Load System" at bounding box center [454, 115] width 59 height 21
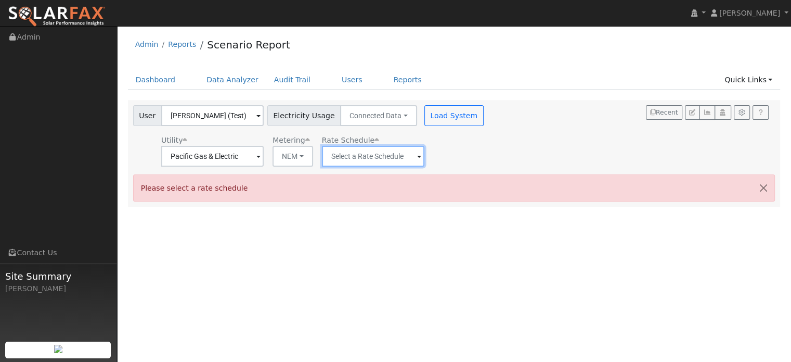
click at [375, 156] on input "text" at bounding box center [373, 156] width 102 height 21
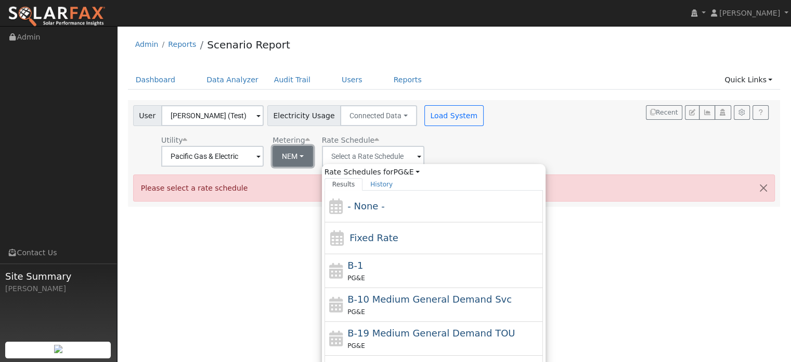
click at [281, 159] on button "NEM" at bounding box center [293, 156] width 41 height 21
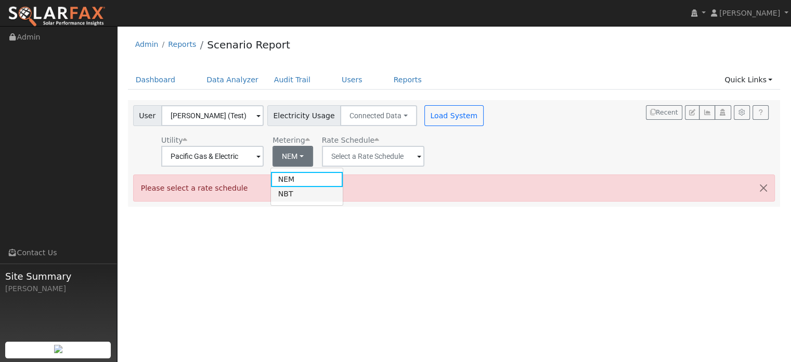
click at [292, 198] on link "NBT" at bounding box center [307, 194] width 72 height 15
type input "E-ELEC"
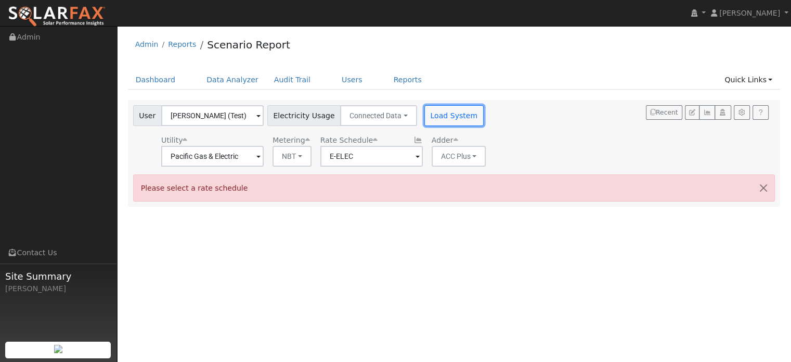
click at [443, 113] on button "Load System" at bounding box center [454, 115] width 59 height 21
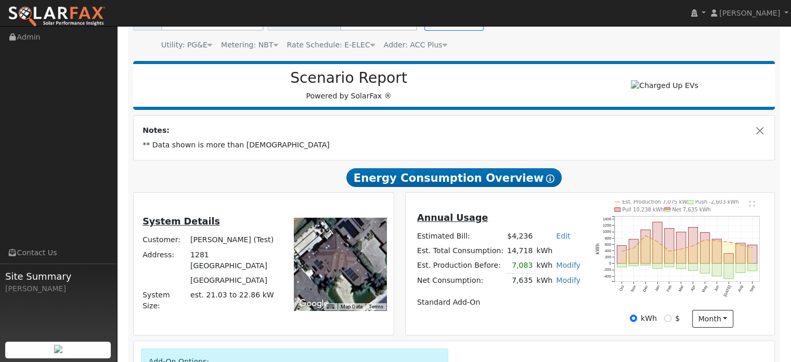
scroll to position [104, 0]
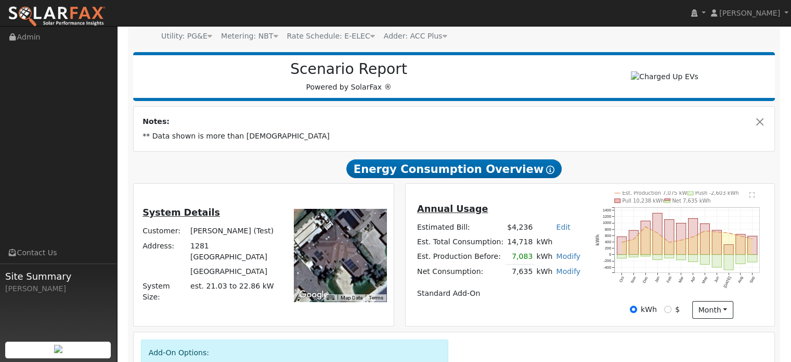
click at [560, 271] on link "Modify" at bounding box center [568, 271] width 24 height 8
click at [518, 310] on link "Remove Existing Solar System" at bounding box center [507, 310] width 126 height 15
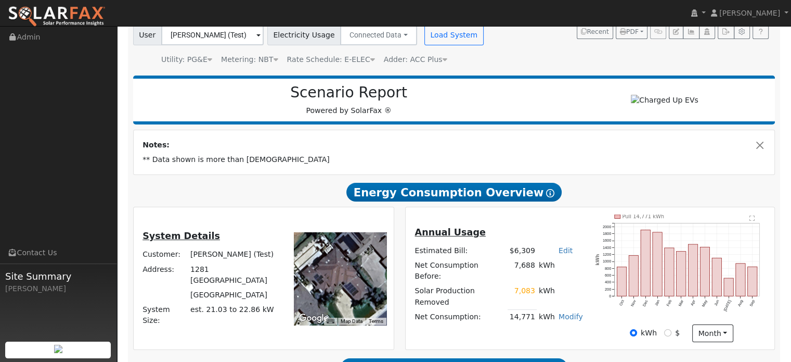
scroll to position [0, 0]
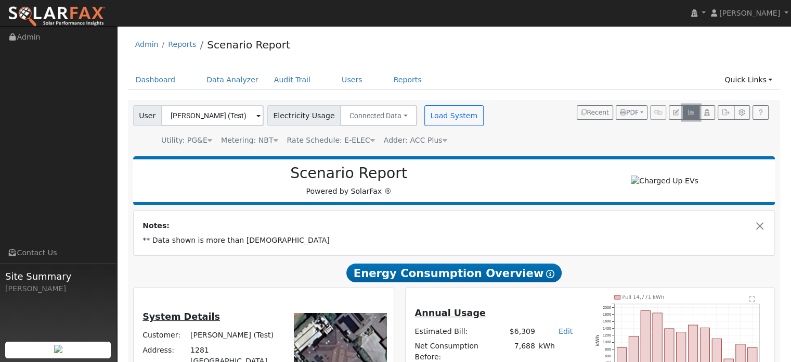
click at [692, 113] on icon "button" at bounding box center [691, 112] width 8 height 6
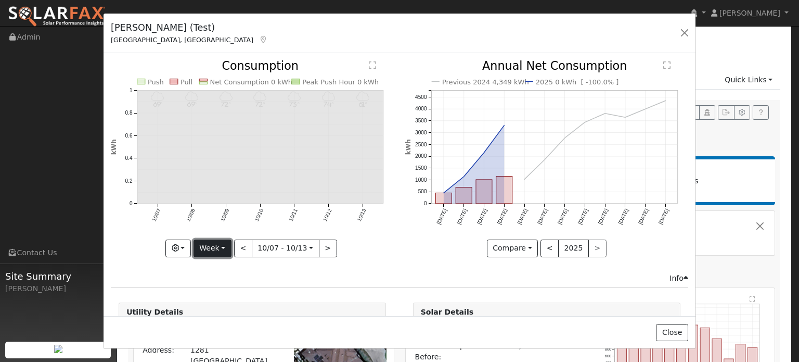
click at [214, 247] on button "Week" at bounding box center [213, 248] width 38 height 18
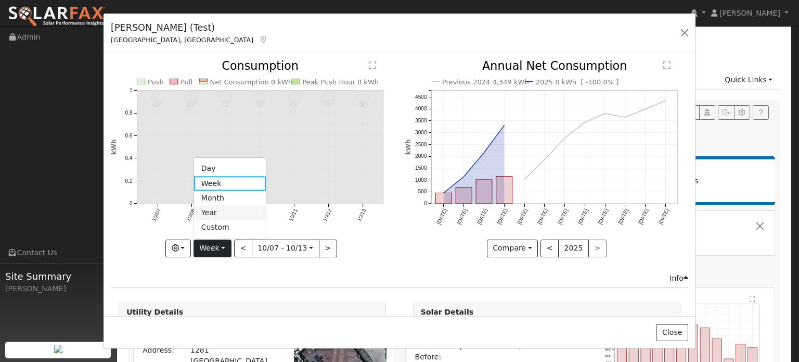
click at [215, 210] on link "Year" at bounding box center [230, 213] width 72 height 15
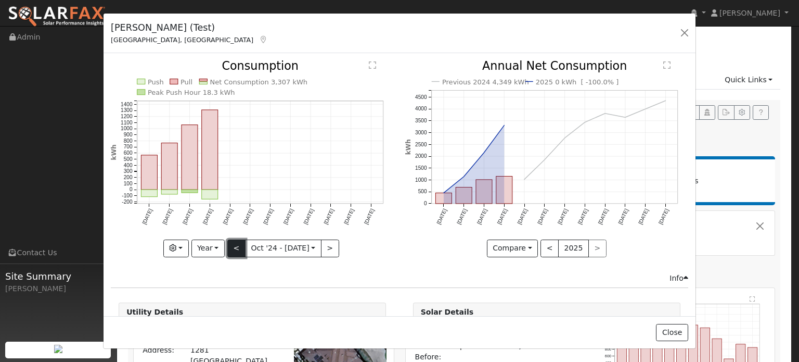
click at [232, 241] on button "<" at bounding box center [236, 248] width 18 height 18
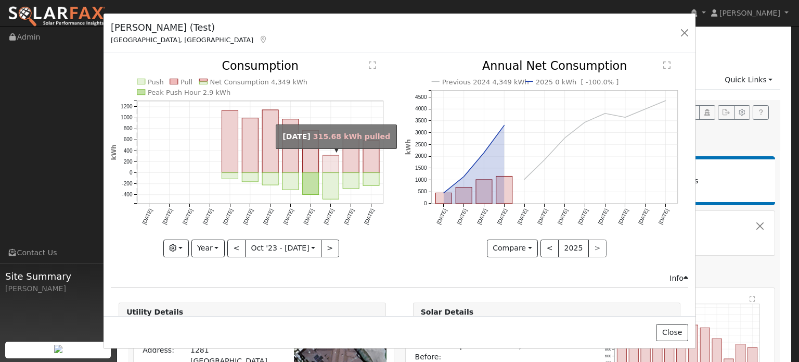
click at [327, 164] on rect "onclick=""" at bounding box center [331, 164] width 16 height 17
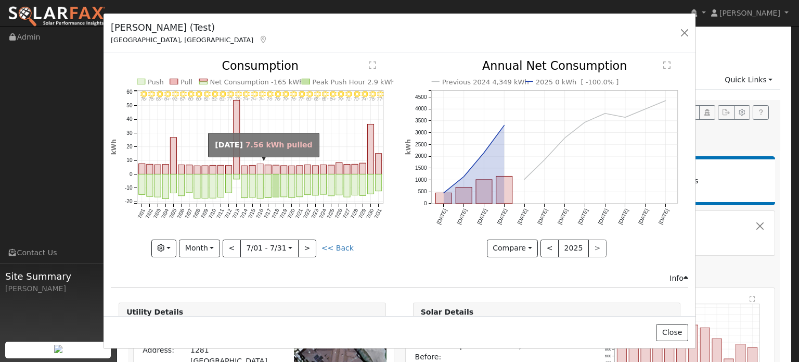
click at [258, 168] on rect "onclick=""" at bounding box center [260, 169] width 6 height 10
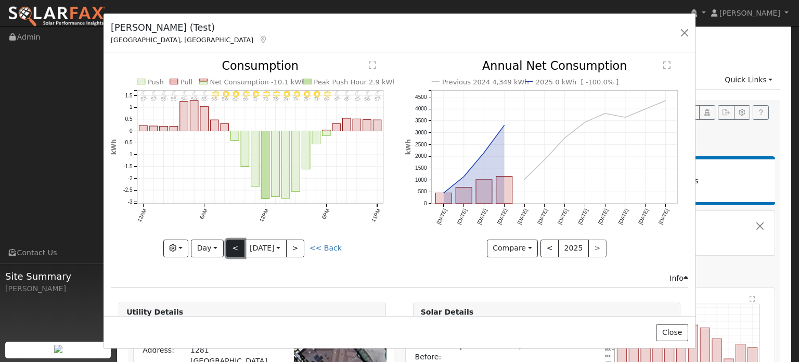
click at [229, 243] on button "<" at bounding box center [235, 248] width 18 height 18
type input "2024-07-15"
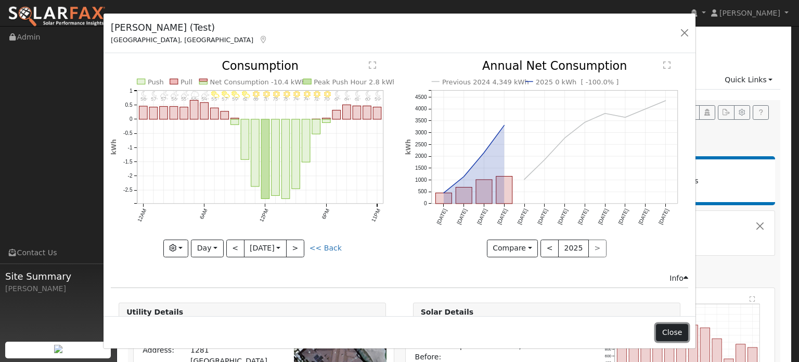
click at [670, 333] on button "Close" at bounding box center [672, 333] width 32 height 18
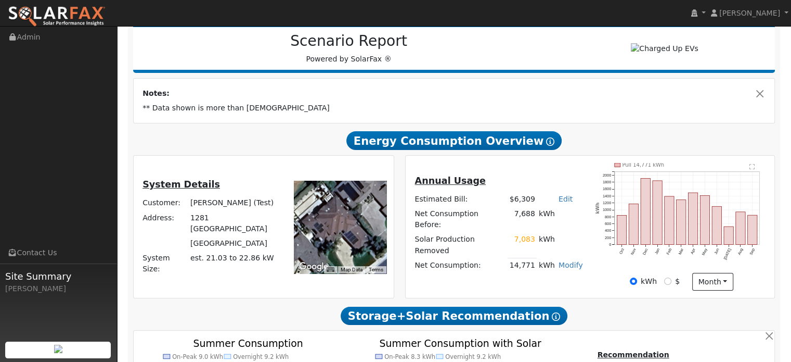
scroll to position [156, 0]
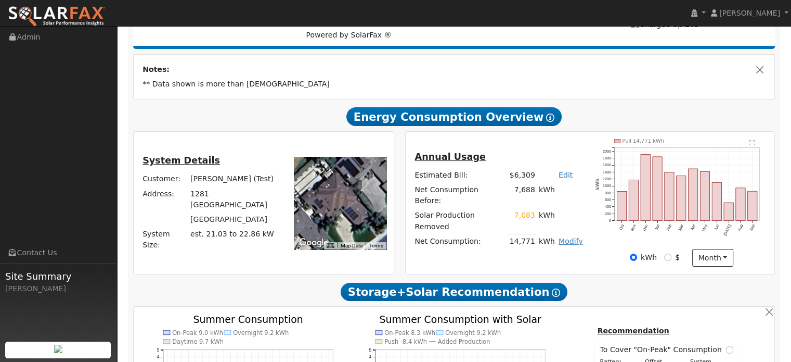
click at [567, 237] on link "Modify" at bounding box center [571, 241] width 24 height 8
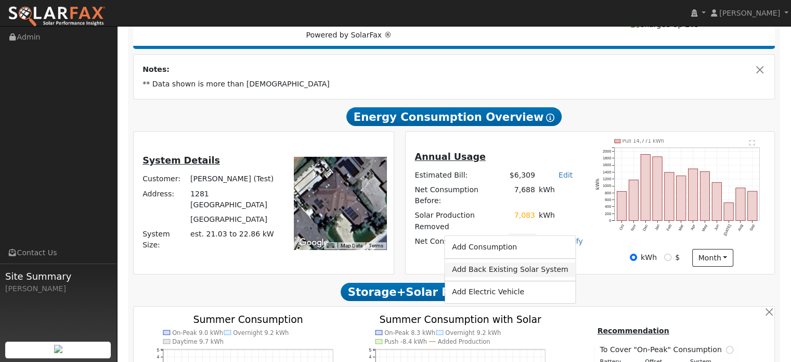
click at [492, 268] on link "Add Back Existing Solar System" at bounding box center [510, 269] width 131 height 15
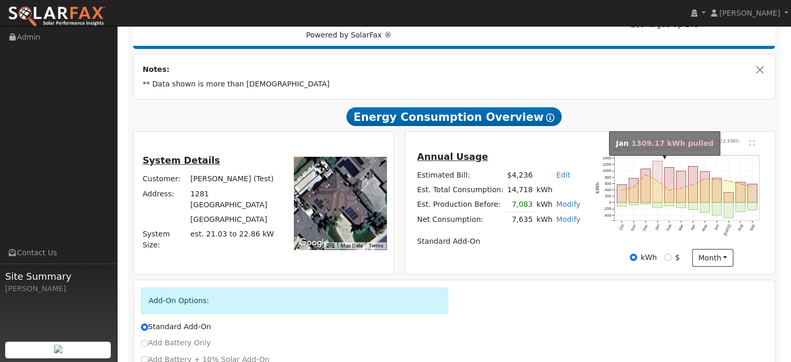
click at [659, 192] on rect "onclick=""" at bounding box center [657, 182] width 9 height 42
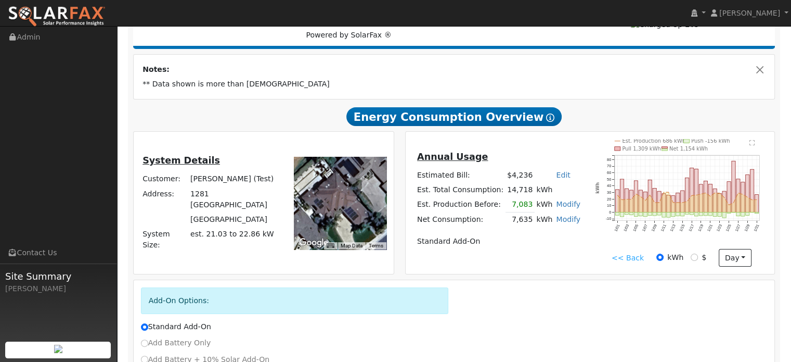
click at [632, 256] on link "<< Back" at bounding box center [628, 257] width 32 height 11
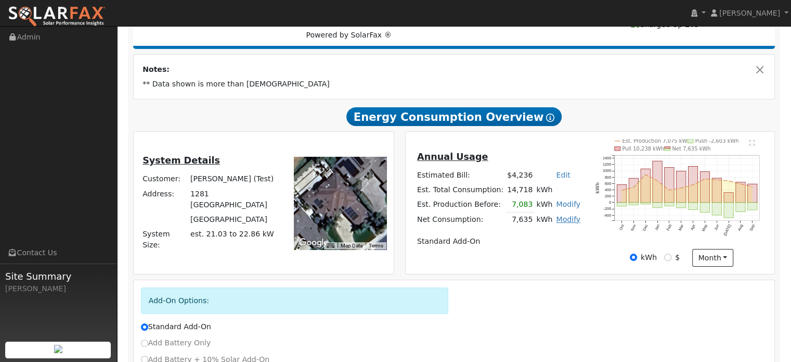
click at [558, 220] on link "Modify" at bounding box center [568, 219] width 24 height 8
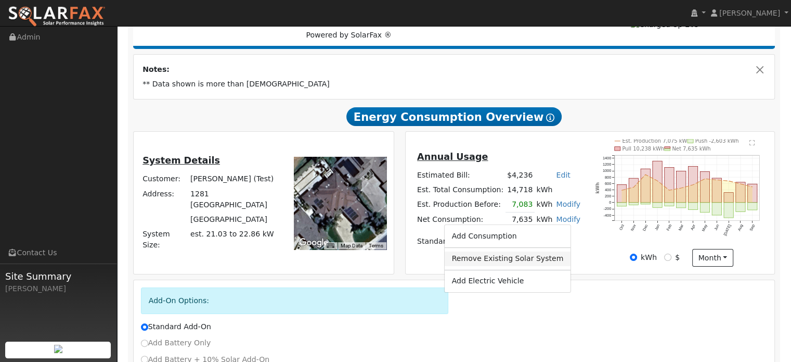
click at [525, 258] on link "Remove Existing Solar System" at bounding box center [507, 258] width 126 height 15
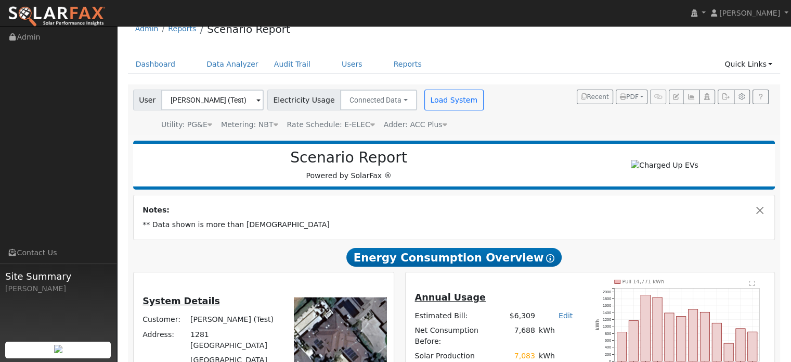
scroll to position [0, 0]
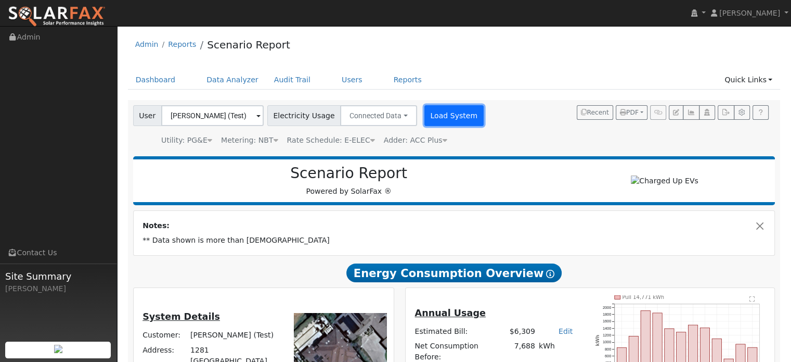
click at [437, 112] on button "Load System" at bounding box center [454, 115] width 59 height 21
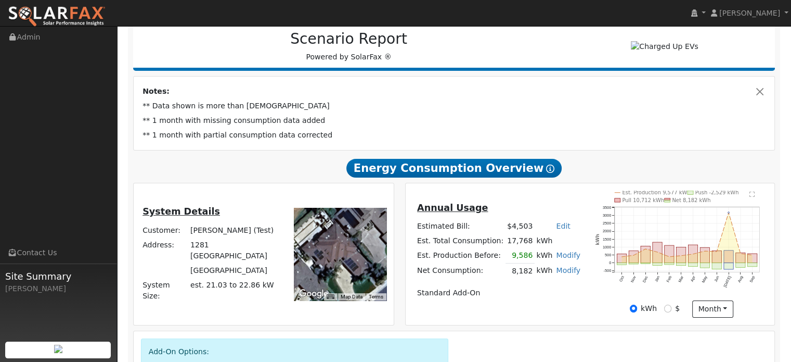
scroll to position [156, 0]
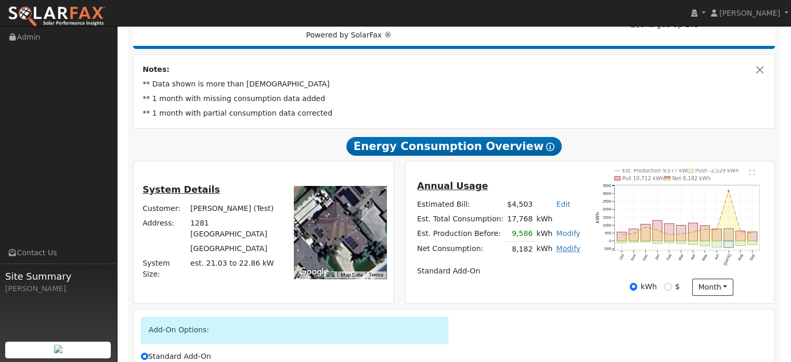
click at [558, 251] on link "Modify" at bounding box center [568, 248] width 24 height 8
click at [499, 289] on link "Remove Existing Solar System" at bounding box center [507, 287] width 126 height 15
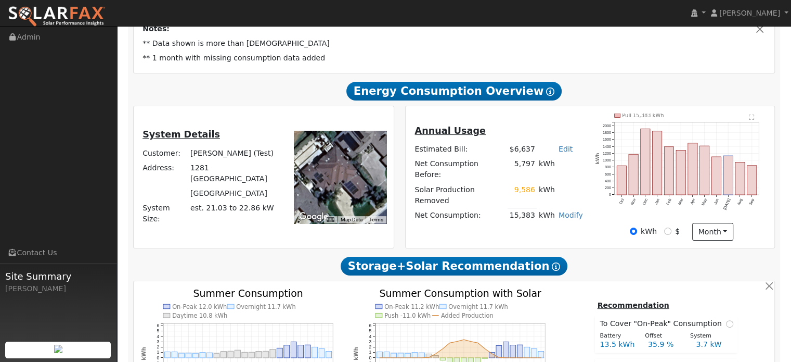
scroll to position [208, 0]
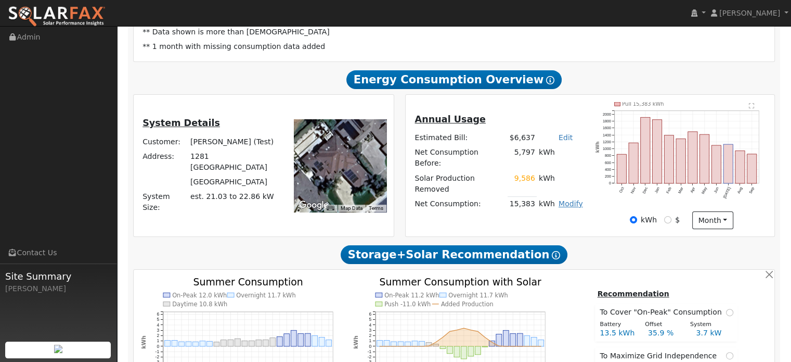
click at [563, 199] on link "Modify" at bounding box center [571, 203] width 24 height 8
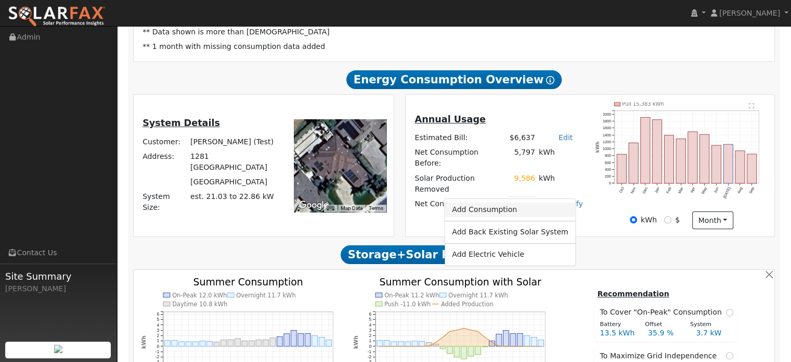
click at [502, 211] on link "Add Consumption" at bounding box center [510, 209] width 131 height 15
type input "15383"
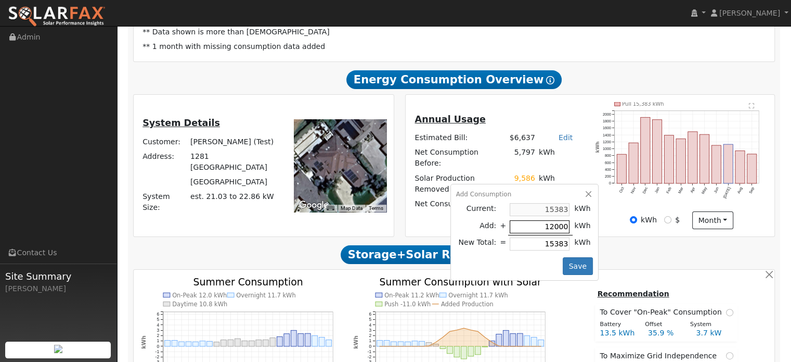
type input "1"
type input "15384"
type input "10"
type input "15393"
type input "100"
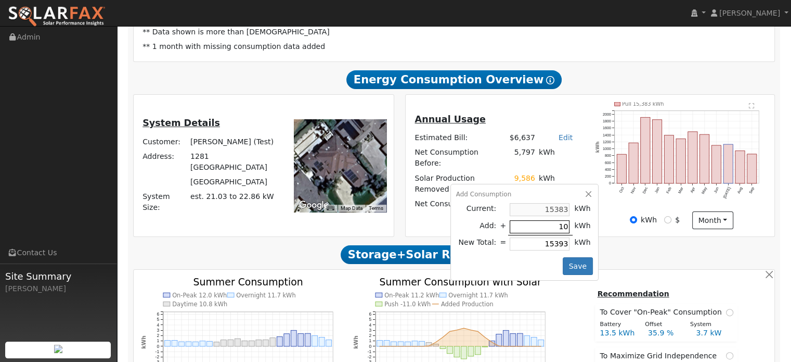
type input "15483"
type input "1000"
type input "16383"
type input "10000"
type input "25383"
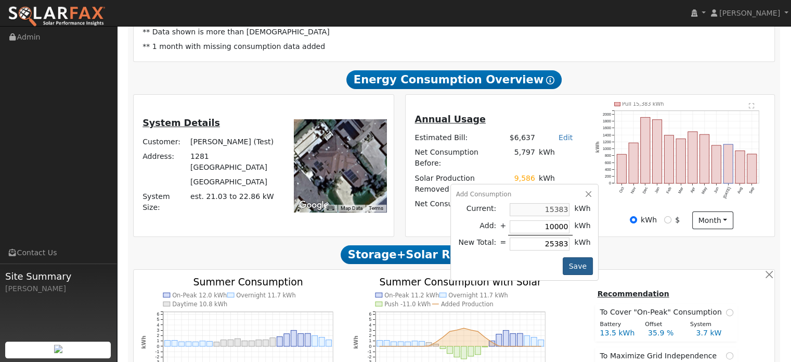
type input "10000"
click at [575, 257] on button "Save" at bounding box center [578, 266] width 30 height 18
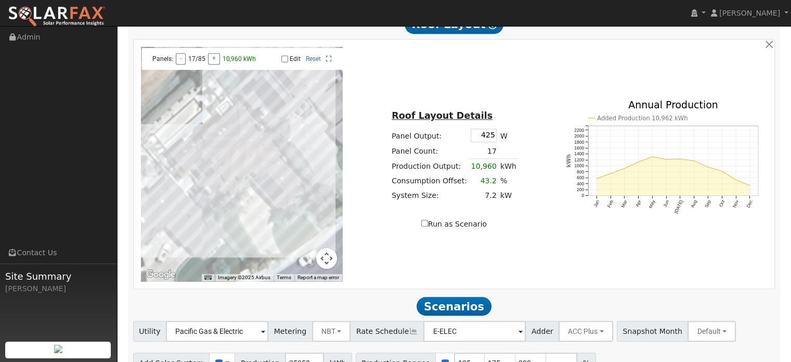
scroll to position [694, 0]
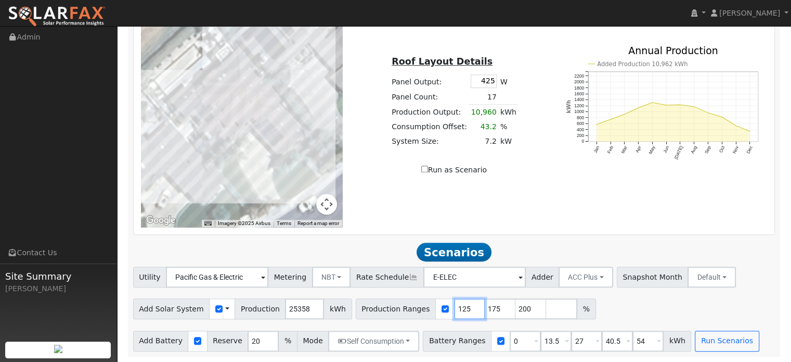
drag, startPoint x: 448, startPoint y: 309, endPoint x: 422, endPoint y: 310, distance: 26.0
click at [422, 310] on div "Production Ranges 125 175 200 %" at bounding box center [476, 308] width 240 height 21
type input "100"
click at [485, 311] on input "175" at bounding box center [500, 308] width 31 height 21
type input "200"
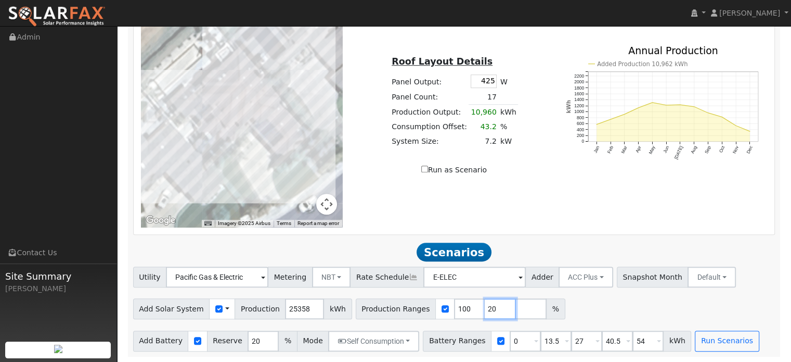
click at [485, 311] on input "20" at bounding box center [500, 308] width 31 height 21
type input "2"
click at [531, 320] on div "Utility Pacific Gas & Electric Metering NBT NEM NBT Rate Schedule E-ELEC Adder …" at bounding box center [453, 308] width 653 height 84
click at [510, 343] on input "0" at bounding box center [525, 340] width 31 height 21
type input "13.5"
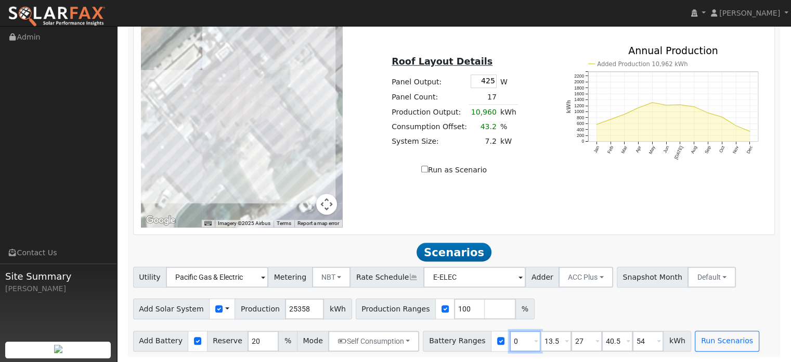
type input "27"
type input "40.5"
type input "54"
type input "13.5"
click at [556, 306] on div "Add Solar System Use CSV Data Production 25358 kWh Production Ranges 100 %" at bounding box center [454, 306] width 646 height 24
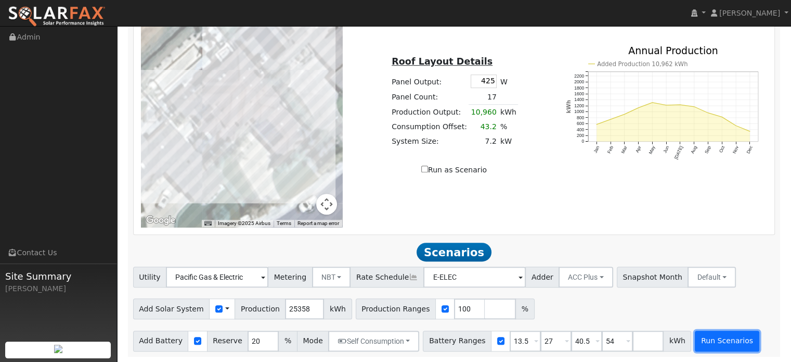
click at [695, 338] on button "Run Scenarios" at bounding box center [727, 340] width 64 height 21
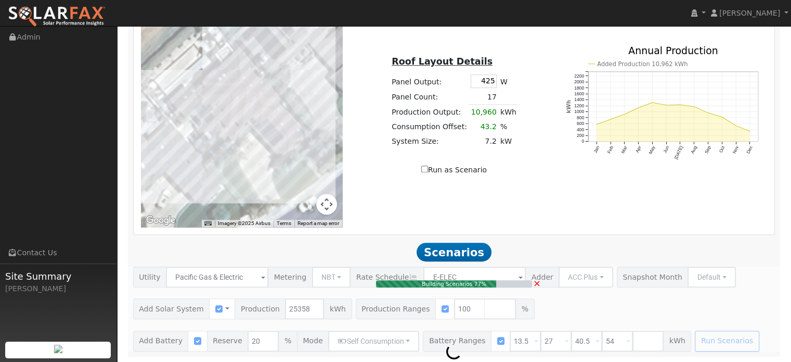
type input "$27,471"
type input "16.9"
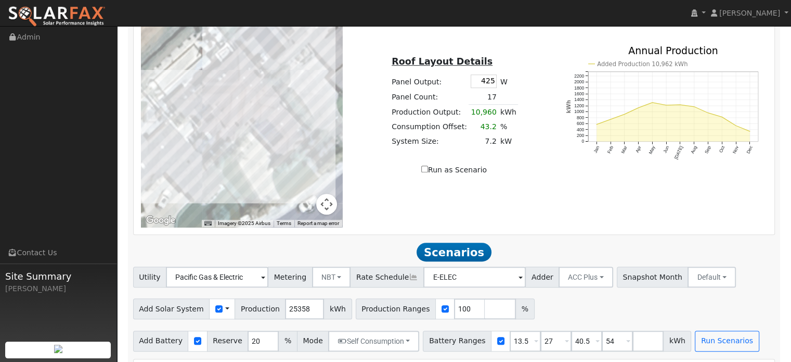
scroll to position [905, 0]
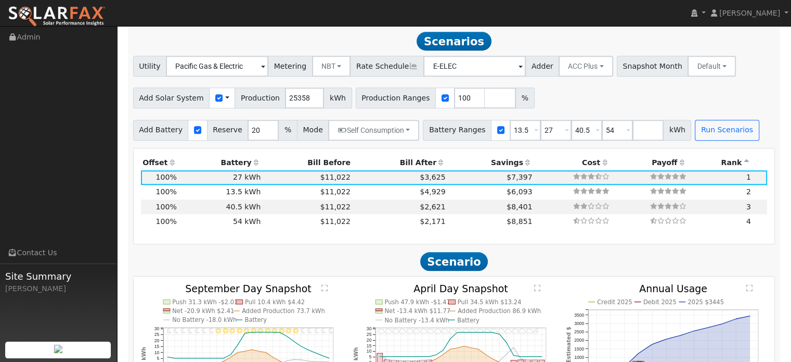
click at [242, 162] on th "Battery" at bounding box center [220, 163] width 84 height 15
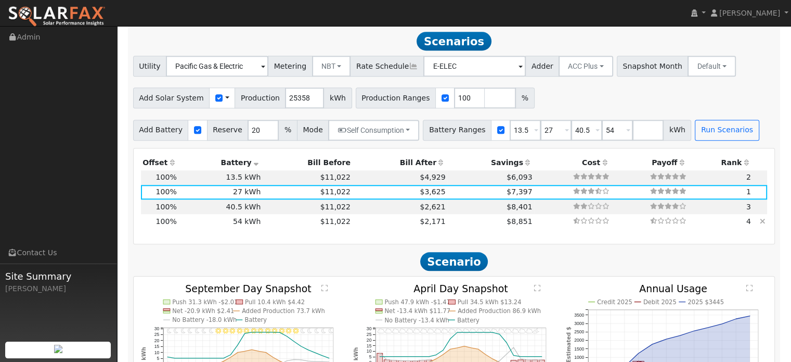
scroll to position [853, 0]
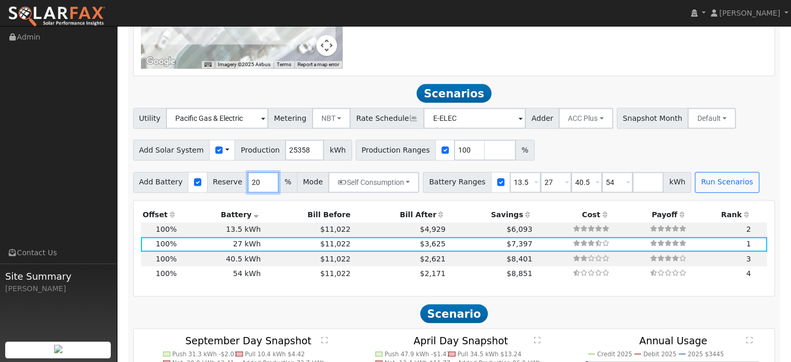
click at [248, 182] on input "20" at bounding box center [263, 182] width 31 height 21
drag, startPoint x: 250, startPoint y: 182, endPoint x: 236, endPoint y: 181, distance: 14.1
click at [236, 181] on div "Add Battery Reserve 20 % Mode Self Consumption Self Consumption Peak Savings AC…" at bounding box center [276, 182] width 287 height 21
type input "15"
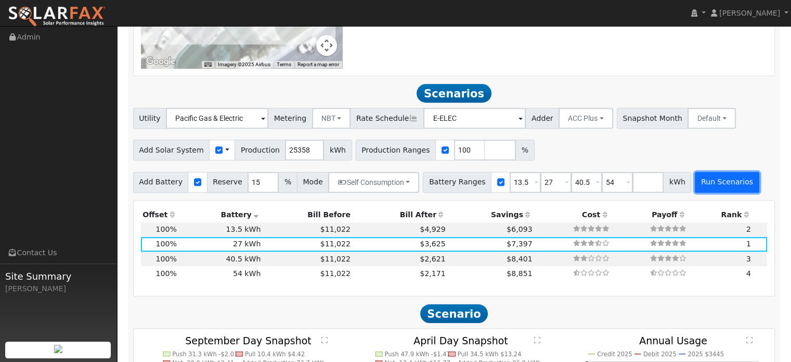
click at [695, 175] on button "Run Scenarios" at bounding box center [727, 182] width 64 height 21
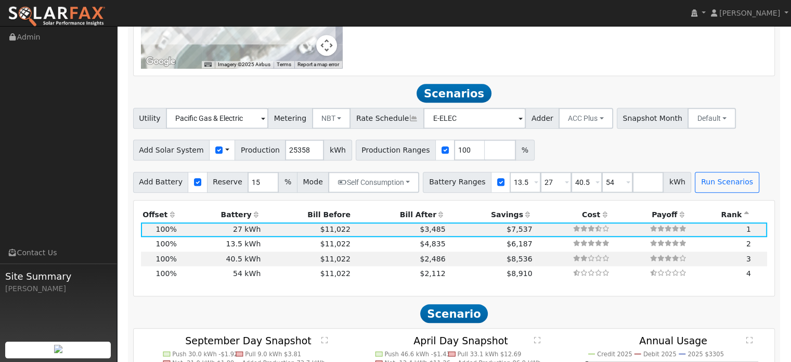
scroll to position [905, 0]
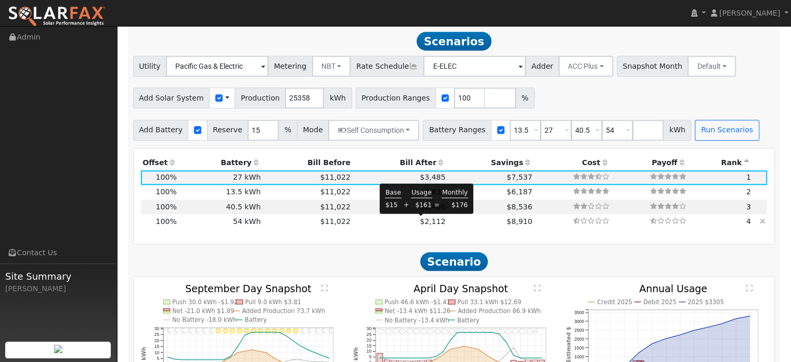
click at [420, 220] on span "$2,112" at bounding box center [432, 221] width 25 height 8
type input "$37,191"
type input "$64,800"
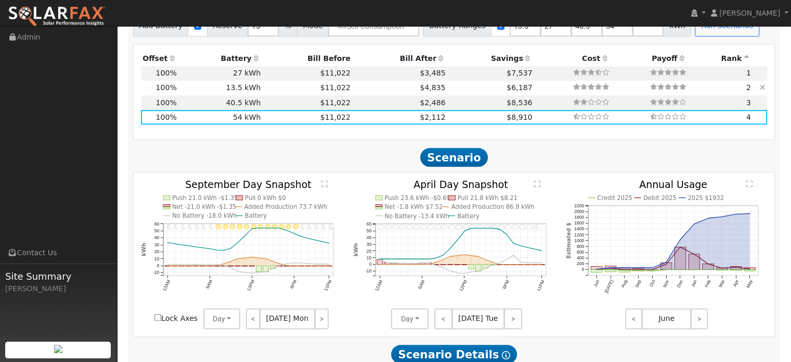
scroll to position [1061, 0]
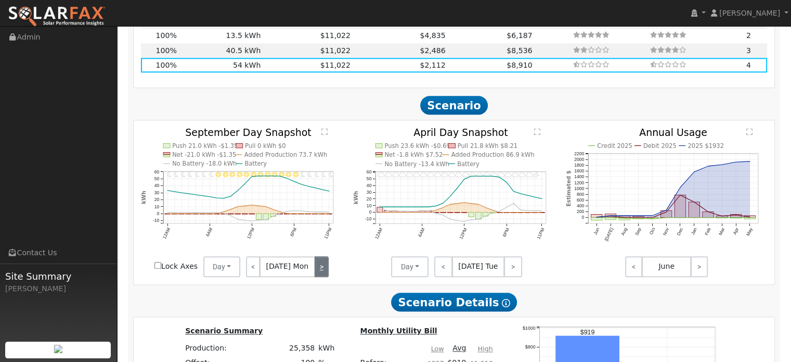
click at [316, 266] on link ">" at bounding box center [322, 266] width 14 height 21
click at [318, 265] on link ">" at bounding box center [321, 266] width 16 height 21
click at [254, 268] on link "<" at bounding box center [253, 266] width 14 height 21
click at [252, 268] on link "<" at bounding box center [254, 266] width 16 height 21
click at [229, 266] on button "Day" at bounding box center [221, 266] width 37 height 21
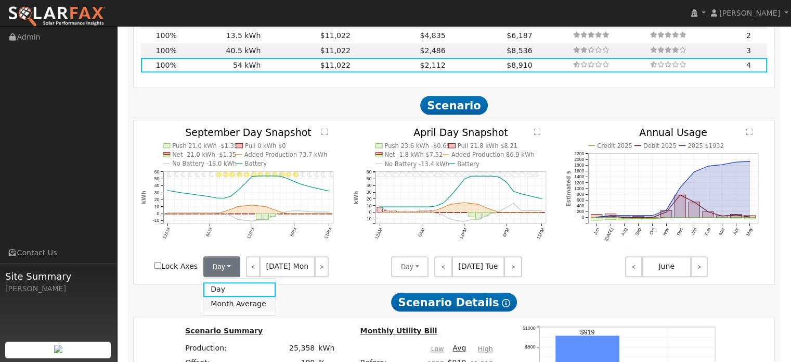
click at [227, 301] on link "Month Average" at bounding box center [239, 304] width 72 height 15
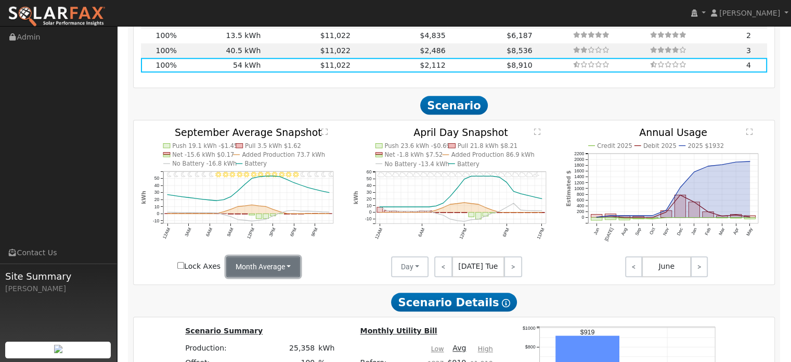
click at [273, 264] on button "Month Average" at bounding box center [263, 266] width 74 height 21
click at [246, 289] on link "Day" at bounding box center [262, 289] width 72 height 15
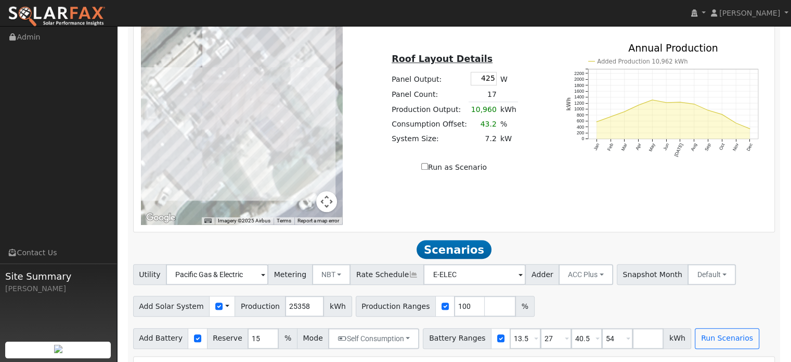
scroll to position [801, 0]
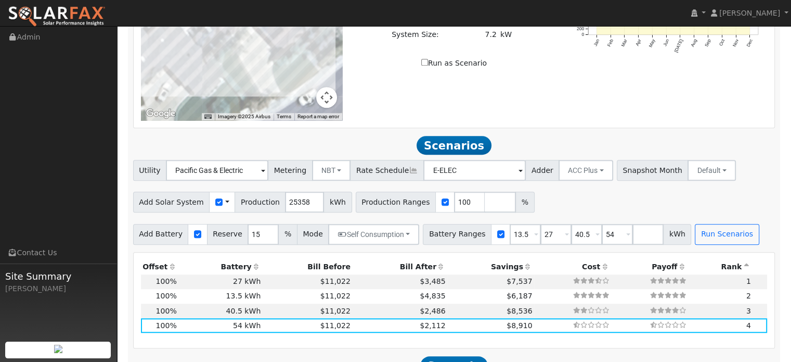
click at [225, 201] on span at bounding box center [227, 202] width 4 height 11
click at [317, 138] on h2 "Scenarios Scenario" at bounding box center [454, 145] width 643 height 19
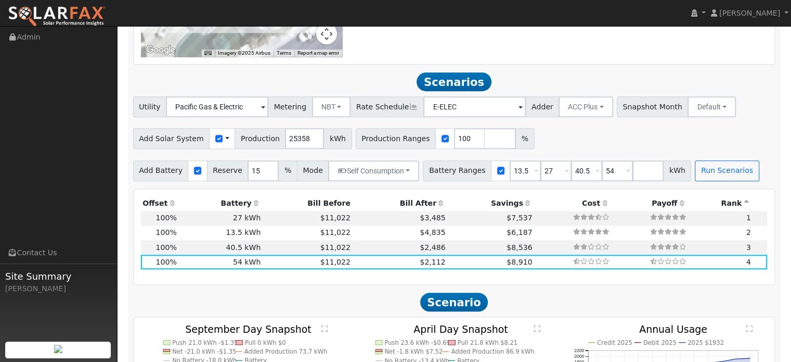
scroll to position [905, 0]
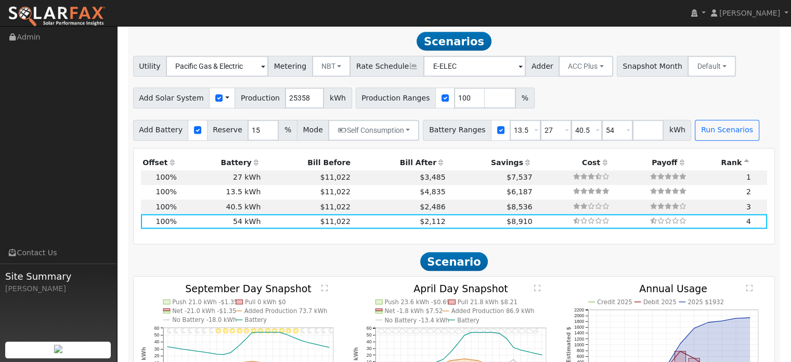
click at [237, 163] on th "Battery" at bounding box center [220, 163] width 84 height 15
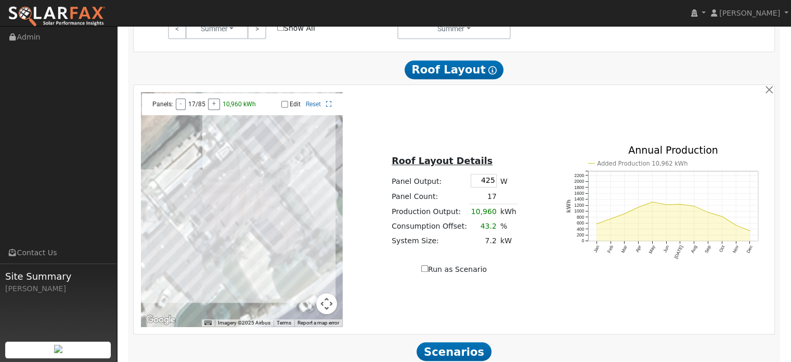
scroll to position [645, 0]
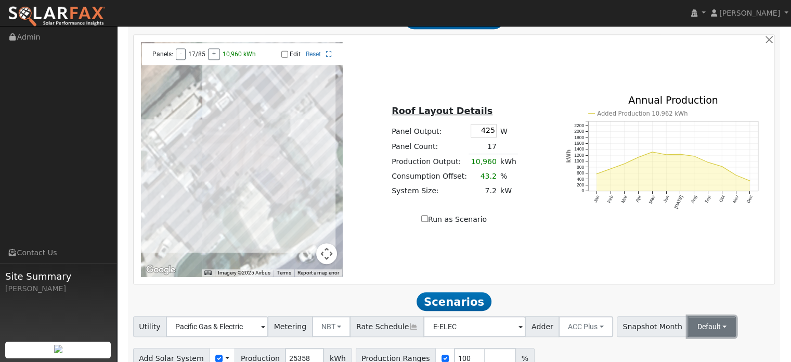
click at [688, 326] on button "Default" at bounding box center [712, 326] width 48 height 21
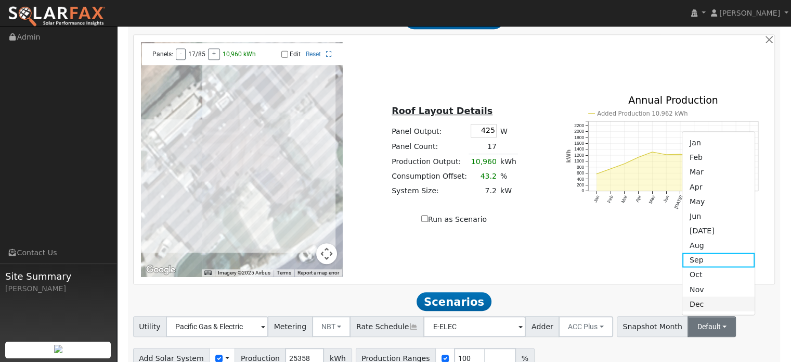
click at [683, 305] on link "Dec" at bounding box center [719, 303] width 72 height 15
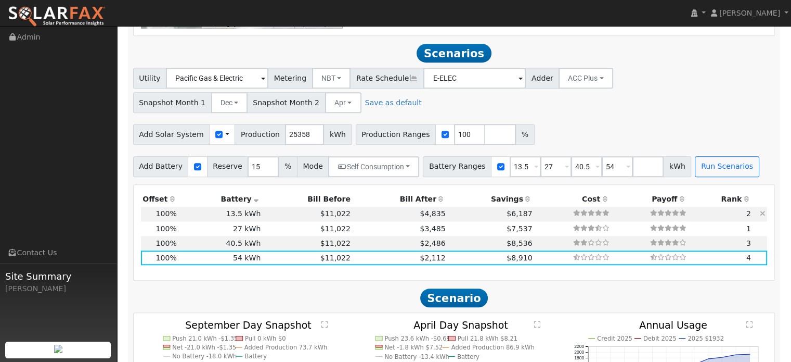
scroll to position [905, 0]
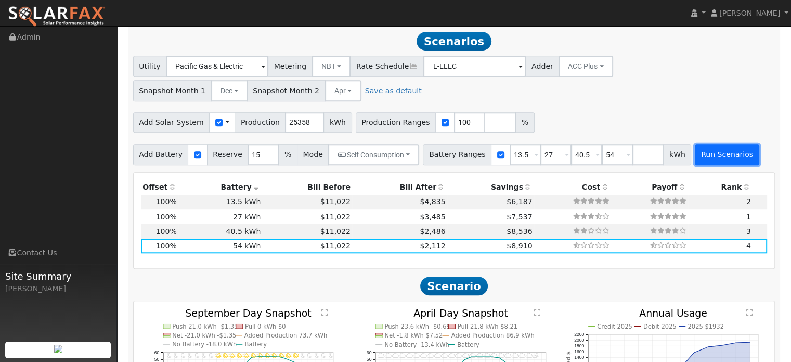
click at [695, 157] on button "Run Scenarios" at bounding box center [727, 154] width 64 height 21
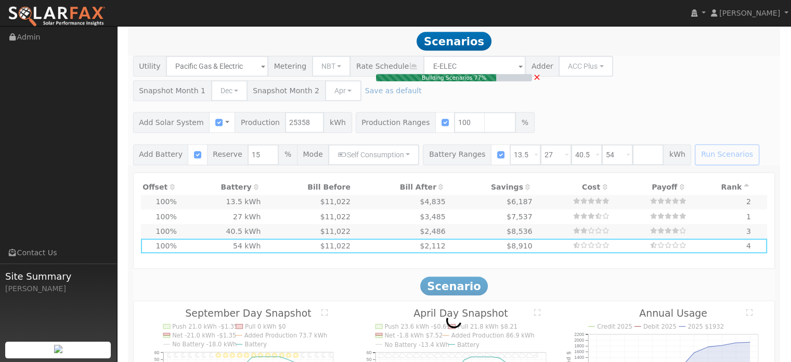
type input "$27,471"
type input "$32,400"
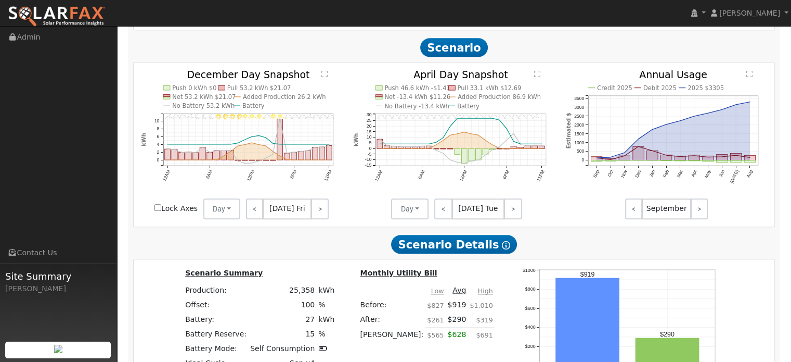
scroll to position [1113, 0]
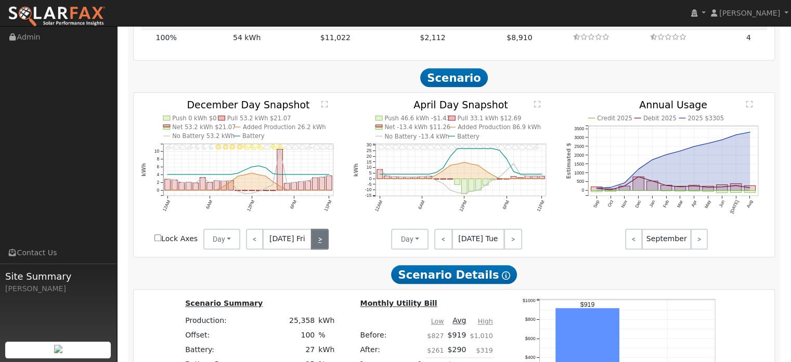
click at [322, 239] on link ">" at bounding box center [319, 238] width 17 height 21
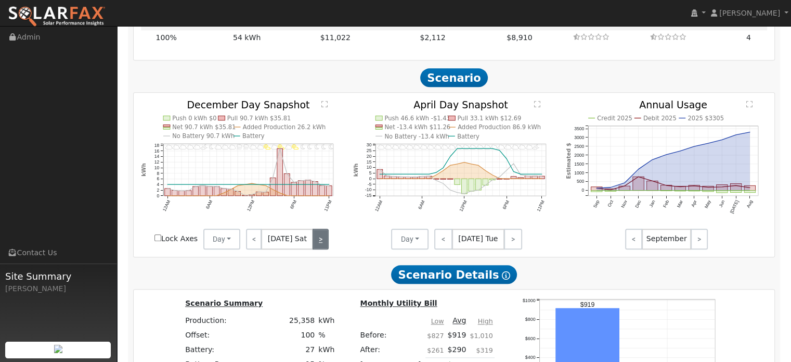
click at [320, 239] on link ">" at bounding box center [321, 238] width 16 height 21
click at [319, 238] on link ">" at bounding box center [321, 238] width 15 height 21
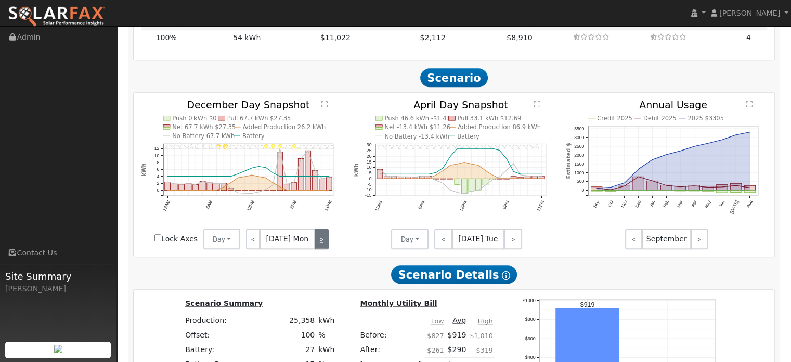
click at [320, 237] on link ">" at bounding box center [322, 238] width 14 height 21
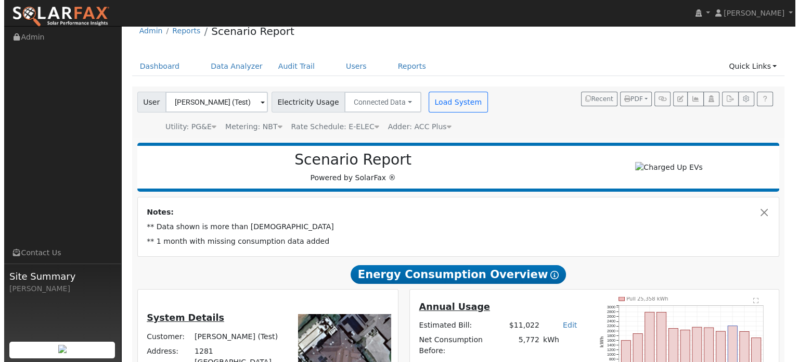
scroll to position [0, 0]
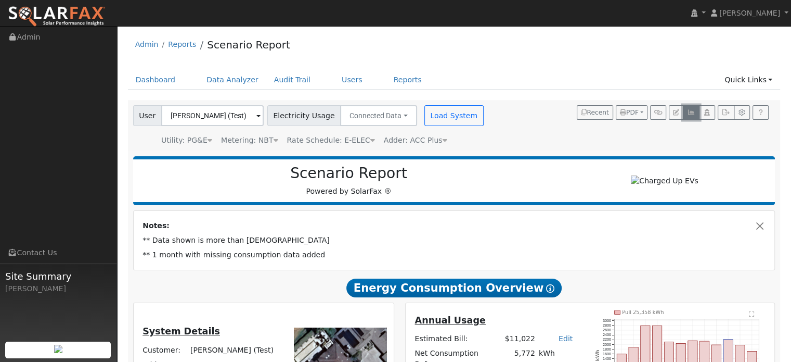
click at [690, 111] on icon "button" at bounding box center [691, 112] width 8 height 6
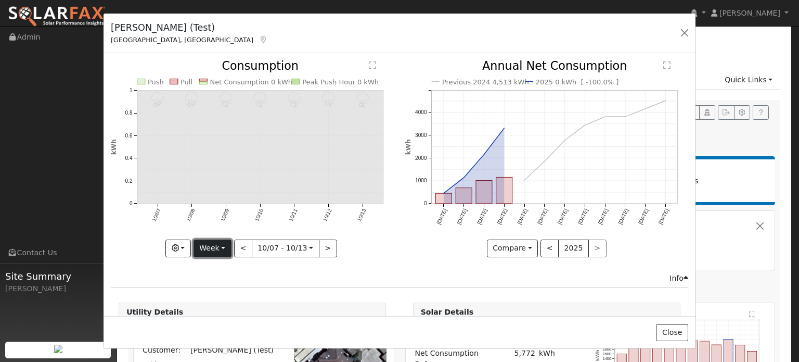
click at [210, 247] on button "Week" at bounding box center [213, 248] width 38 height 18
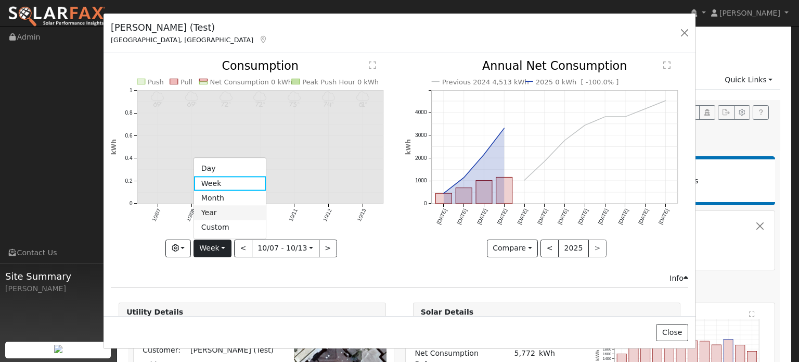
click at [221, 211] on link "Year" at bounding box center [230, 213] width 72 height 15
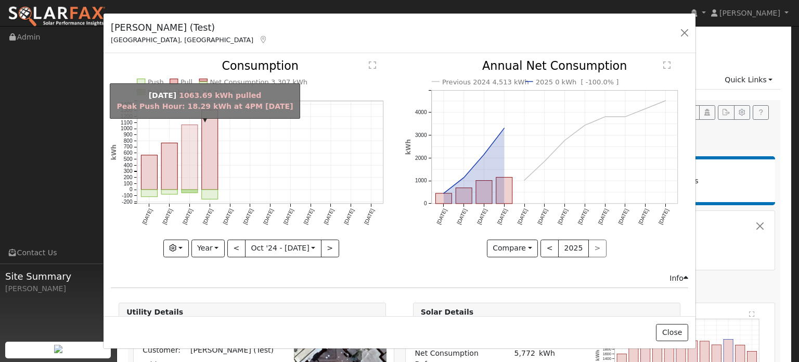
click at [187, 160] on rect "onclick=""" at bounding box center [190, 157] width 16 height 65
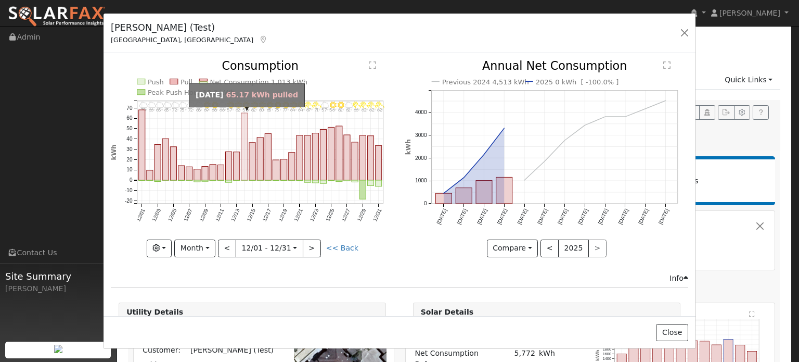
click at [243, 170] on rect "onclick=""" at bounding box center [244, 146] width 6 height 67
type input "2024-12-14"
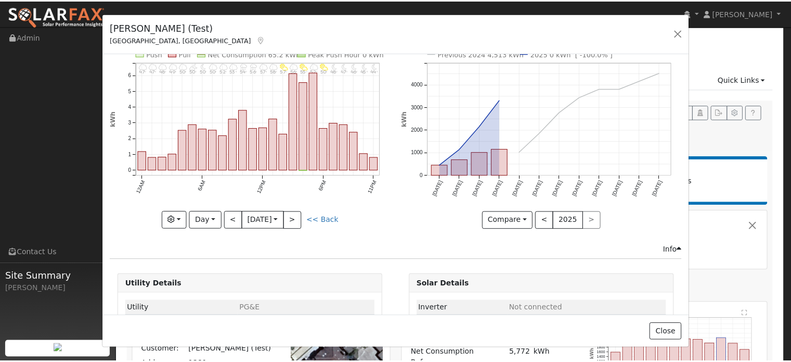
scroll to position [77, 0]
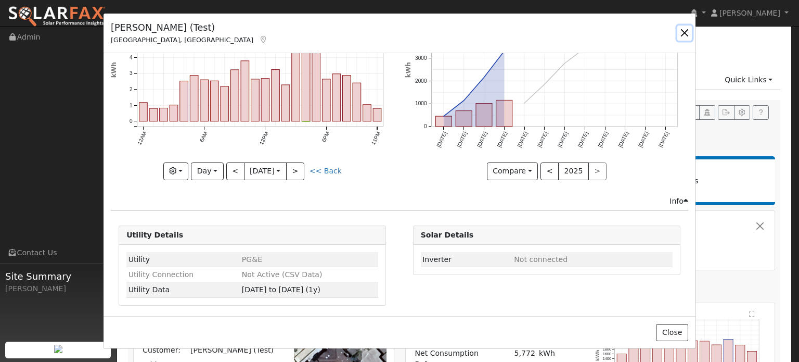
click at [684, 39] on button "button" at bounding box center [684, 32] width 15 height 15
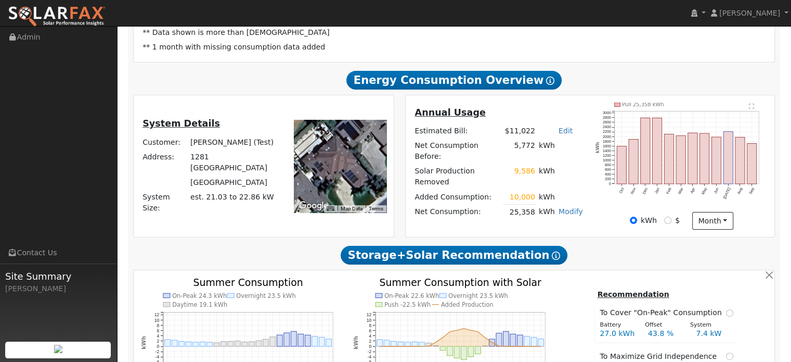
scroll to position [208, 0]
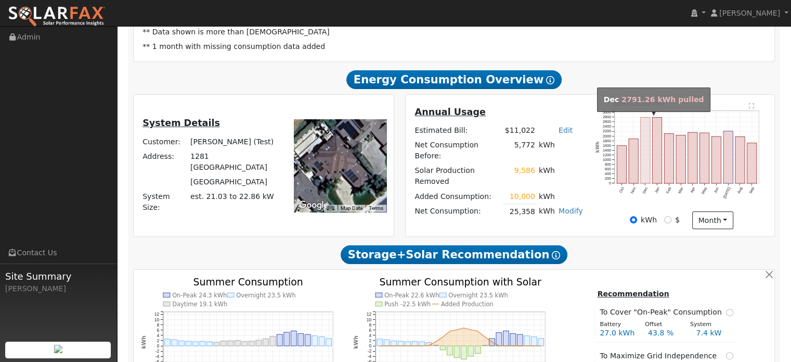
click at [645, 159] on rect "onclick=""" at bounding box center [645, 150] width 9 height 66
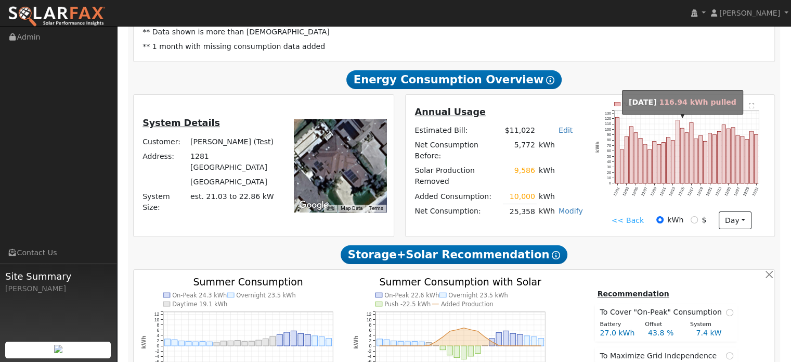
click at [678, 168] on rect "onclick=""" at bounding box center [678, 151] width 4 height 63
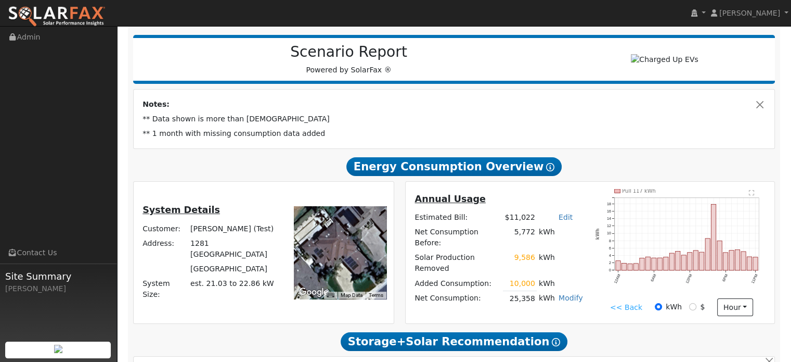
scroll to position [104, 0]
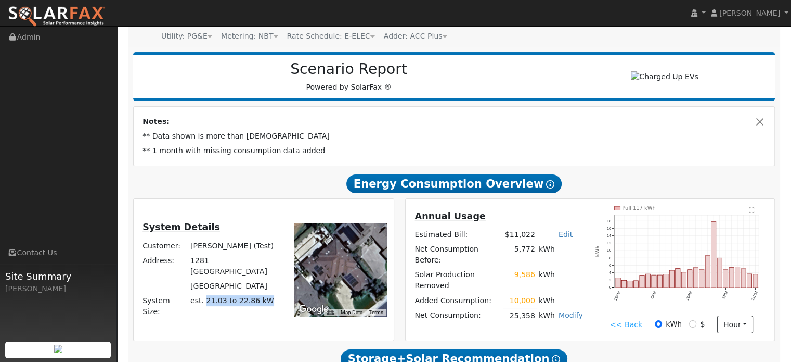
drag, startPoint x: 202, startPoint y: 299, endPoint x: 270, endPoint y: 300, distance: 67.6
click at [270, 300] on td "est. 21.03 to 22.86 kW" at bounding box center [233, 305] width 91 height 25
click at [266, 302] on td "est. 21.03 to 22.86 kW" at bounding box center [233, 305] width 91 height 25
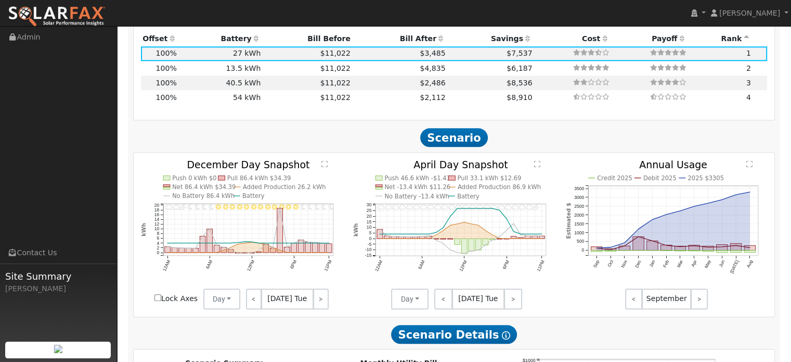
scroll to position [936, 0]
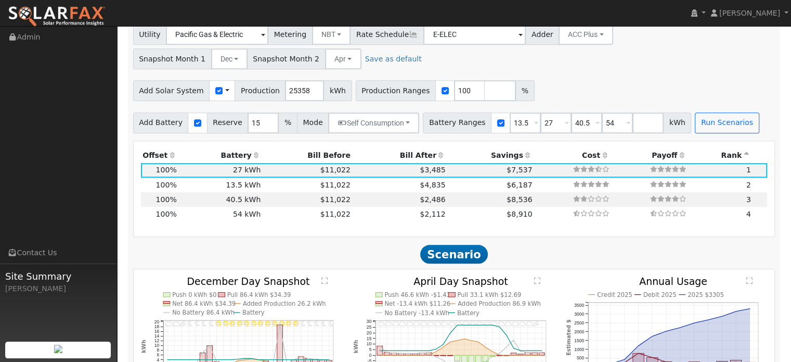
click at [237, 151] on th "Battery" at bounding box center [220, 155] width 84 height 15
